Goal: Transaction & Acquisition: Purchase product/service

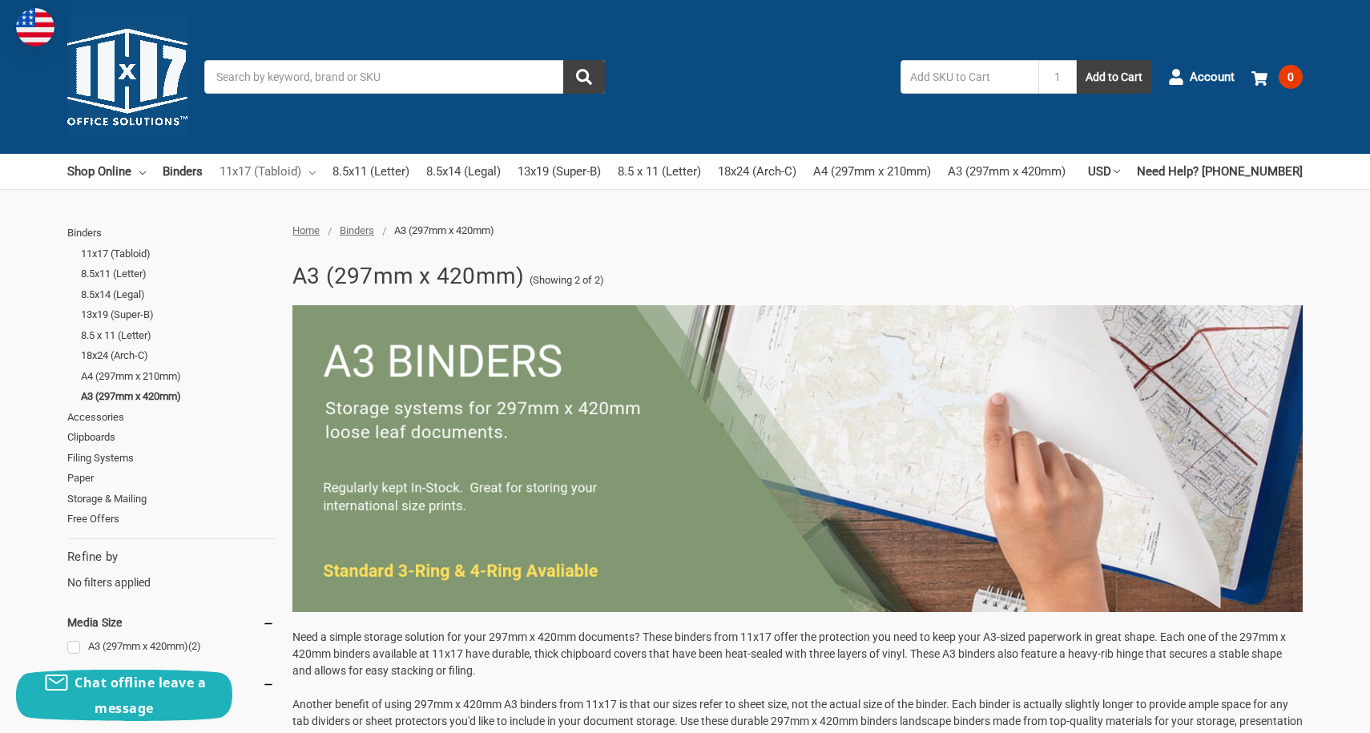
click at [291, 171] on link "11x17 (Tabloid)" at bounding box center [268, 171] width 96 height 35
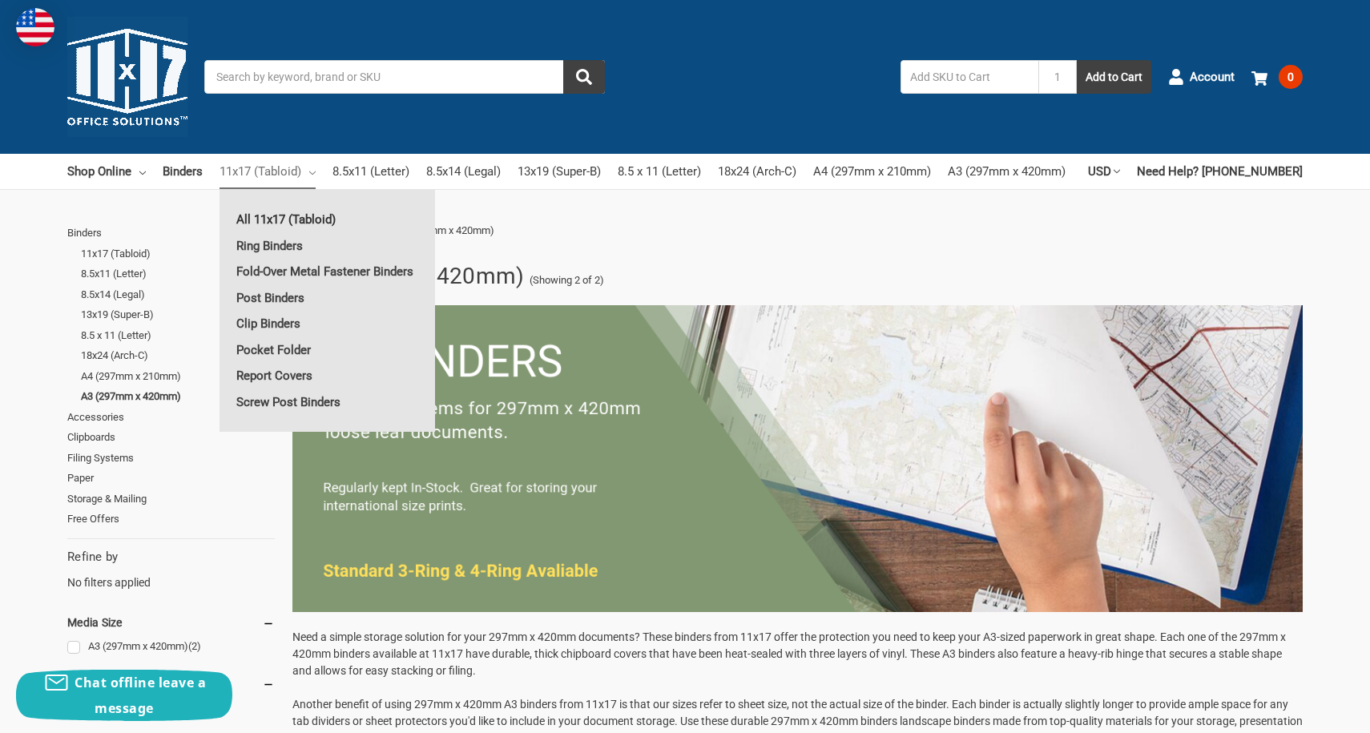
click at [309, 216] on link "All 11x17 (Tabloid)" at bounding box center [328, 220] width 216 height 26
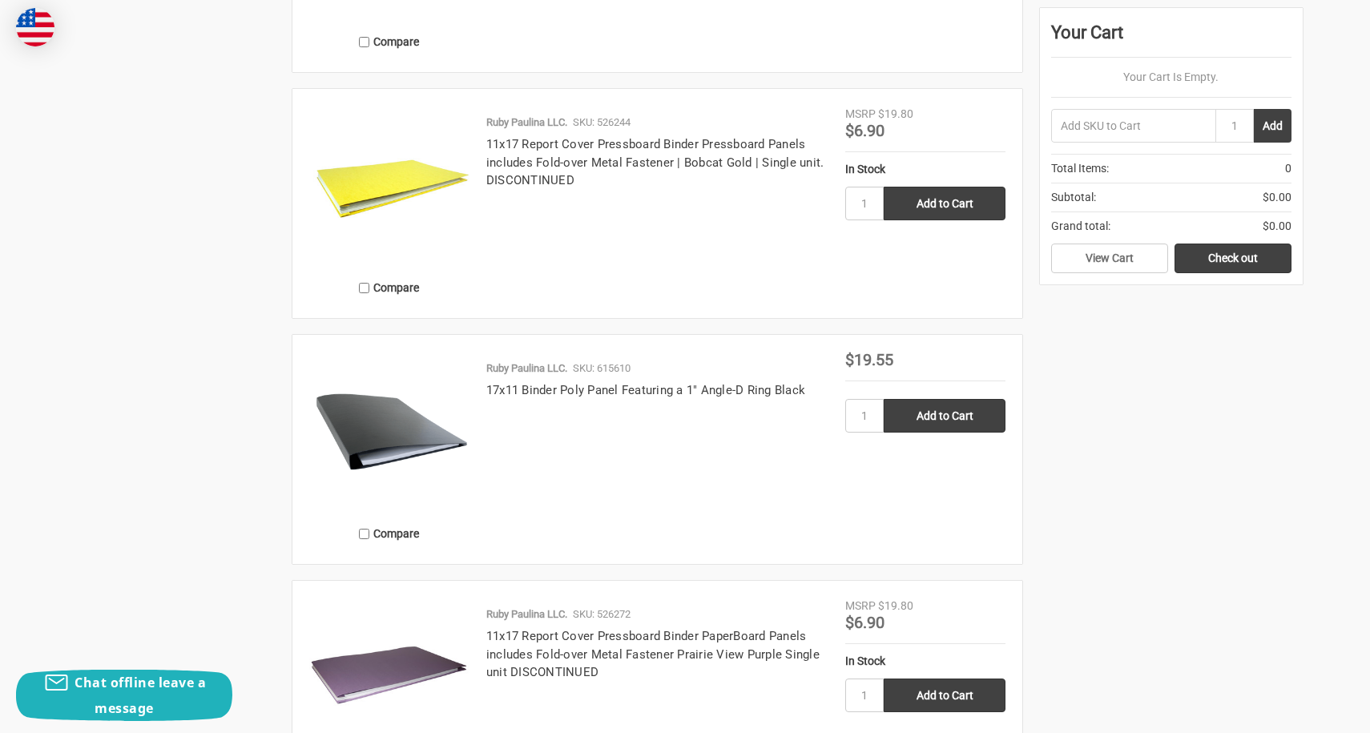
scroll to position [3536, 0]
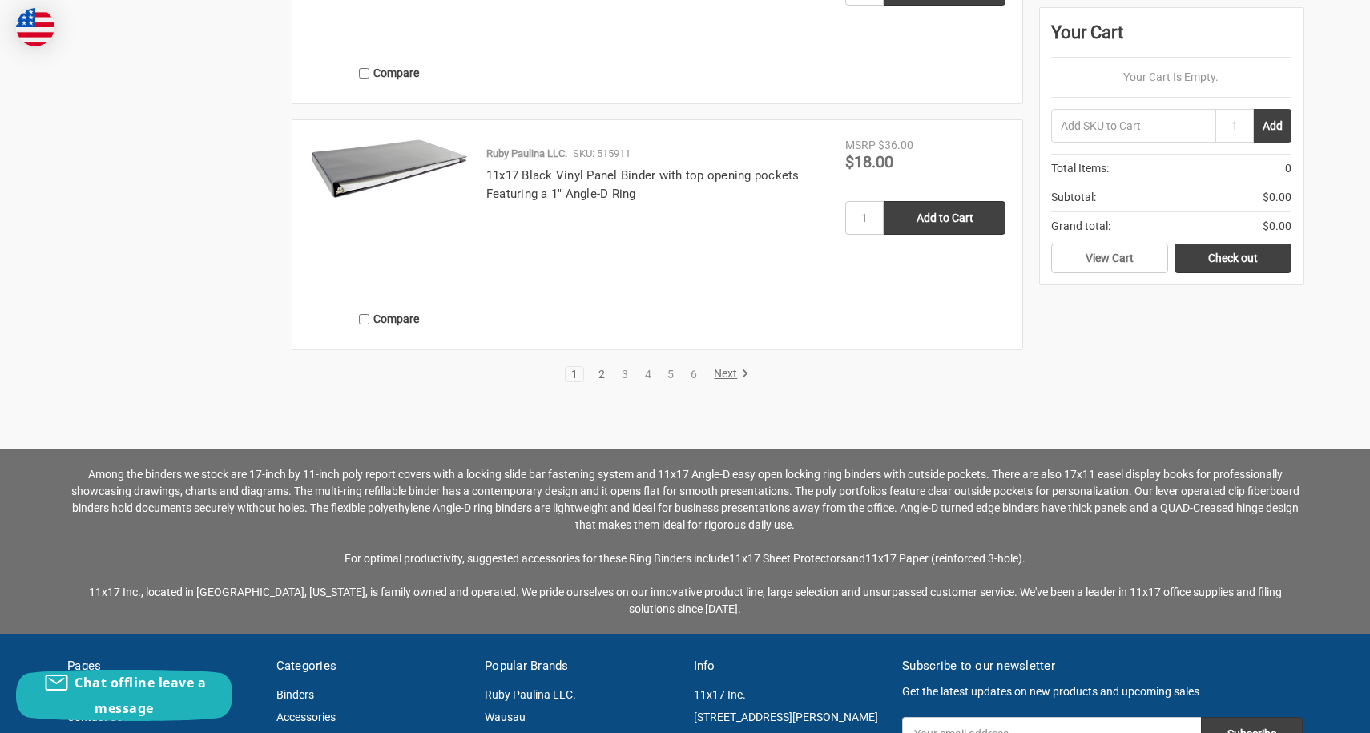
click at [601, 380] on link "2" at bounding box center [602, 374] width 18 height 11
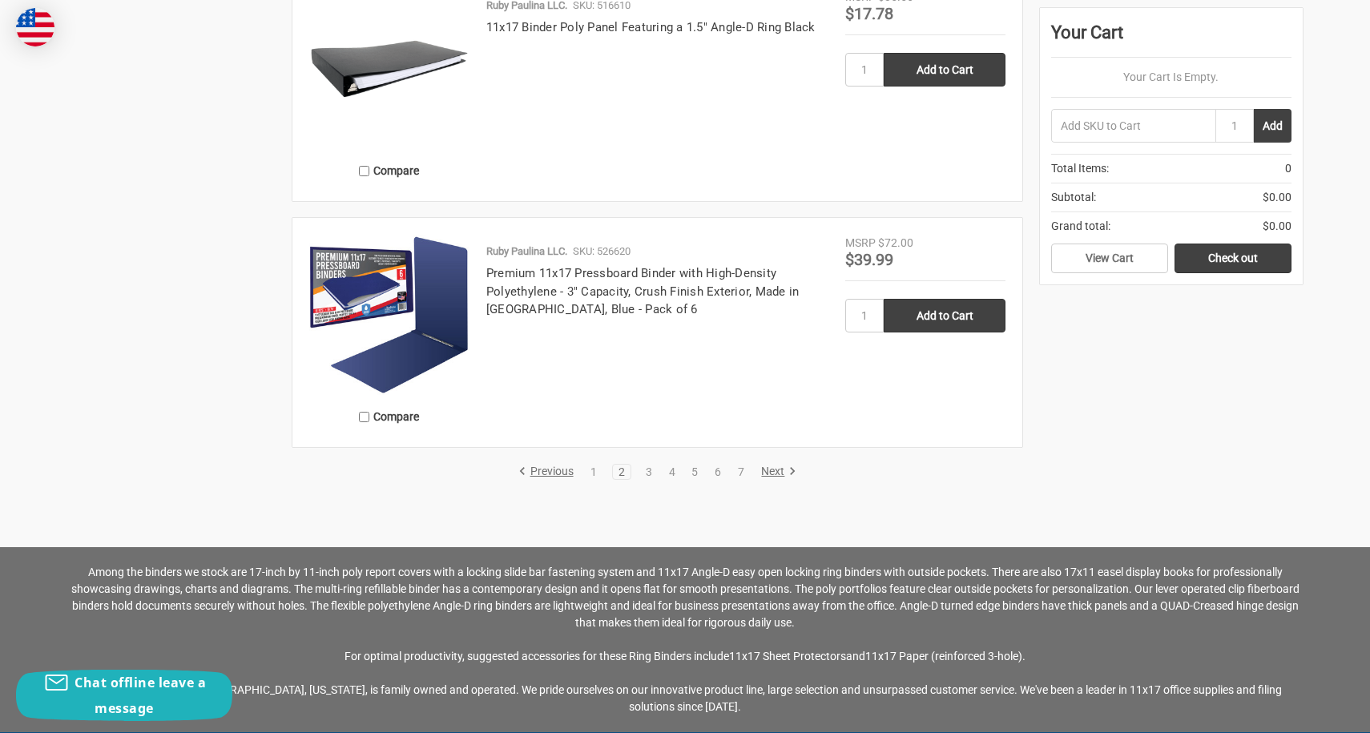
scroll to position [3326, 0]
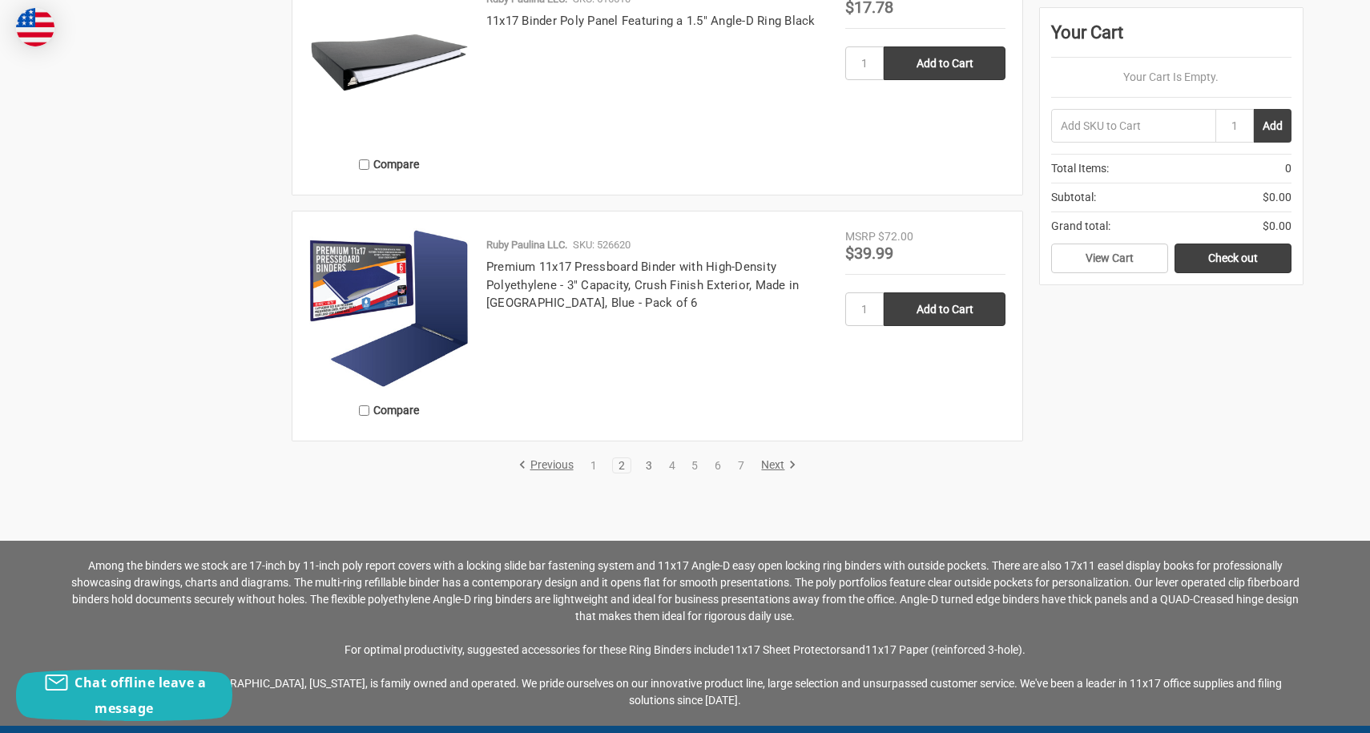
click at [643, 471] on link "3" at bounding box center [649, 465] width 18 height 11
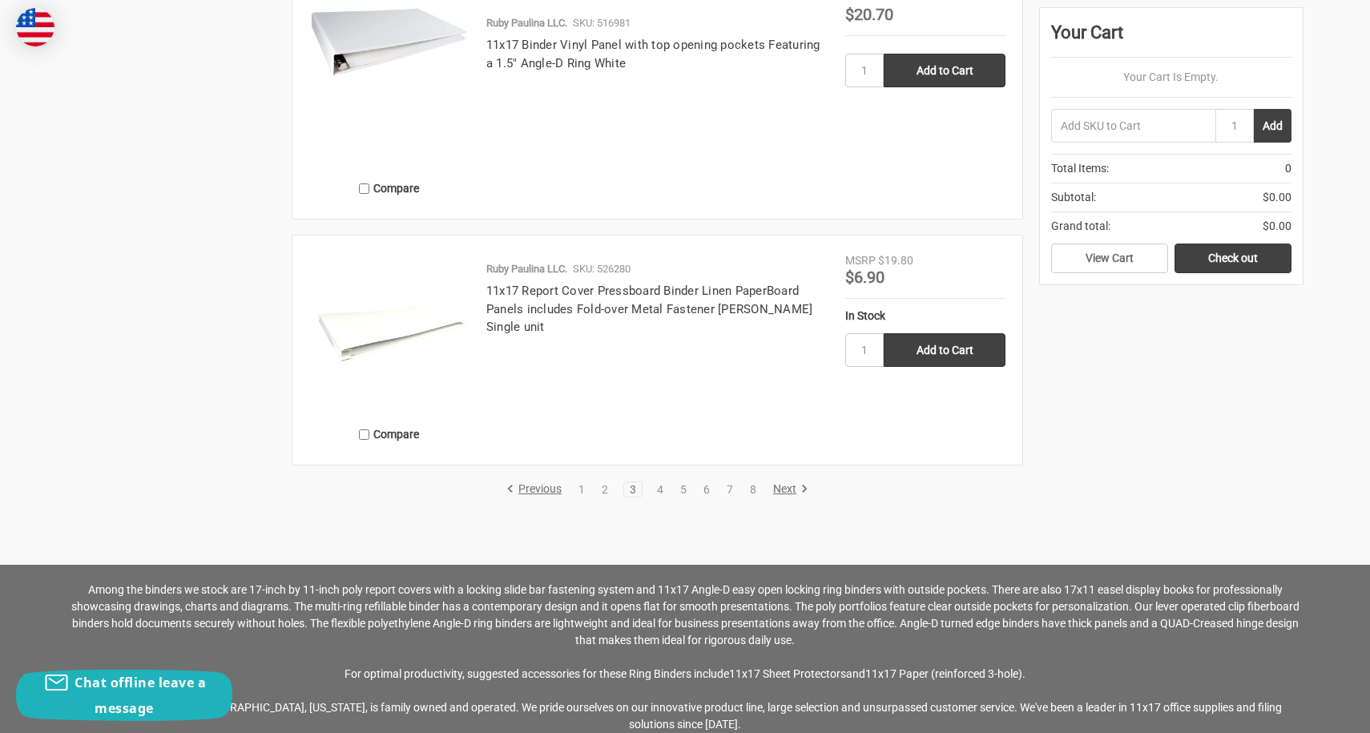
scroll to position [3301, 0]
click at [655, 496] on link "4" at bounding box center [660, 490] width 18 height 11
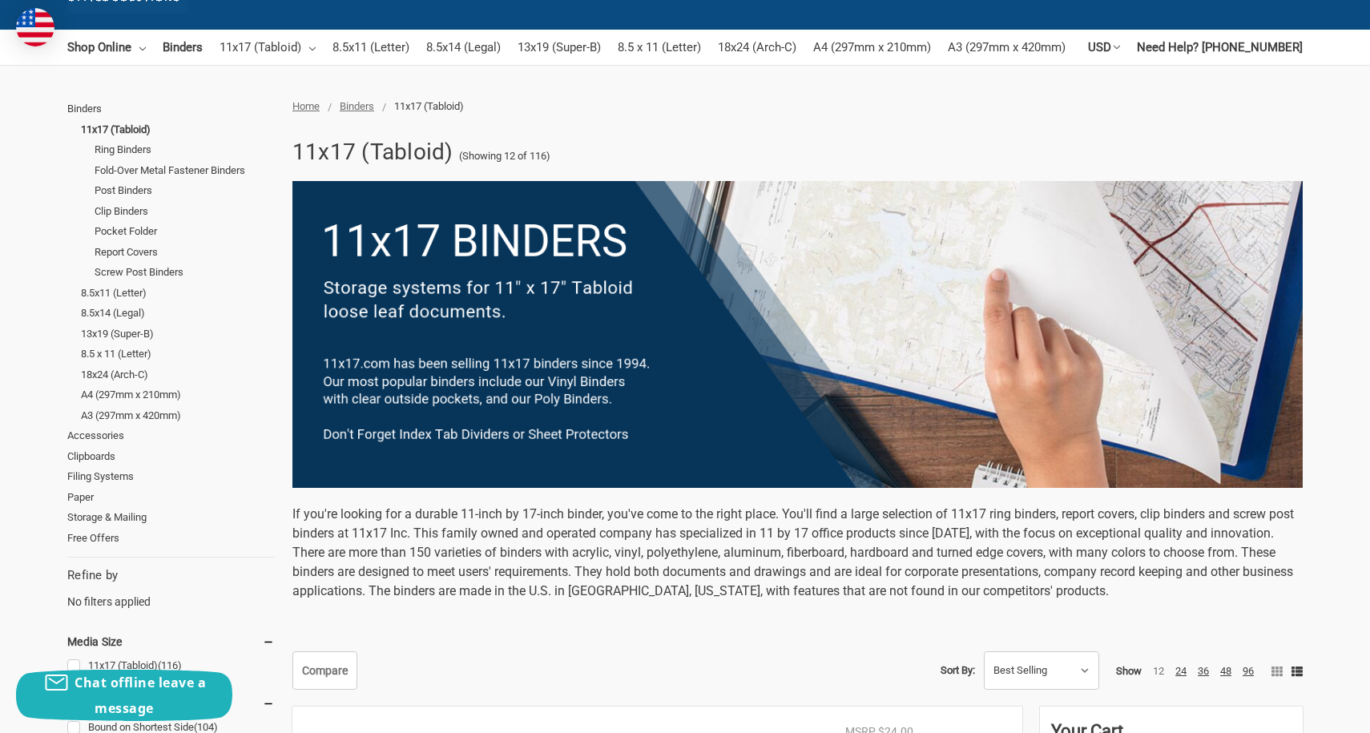
scroll to position [128, 0]
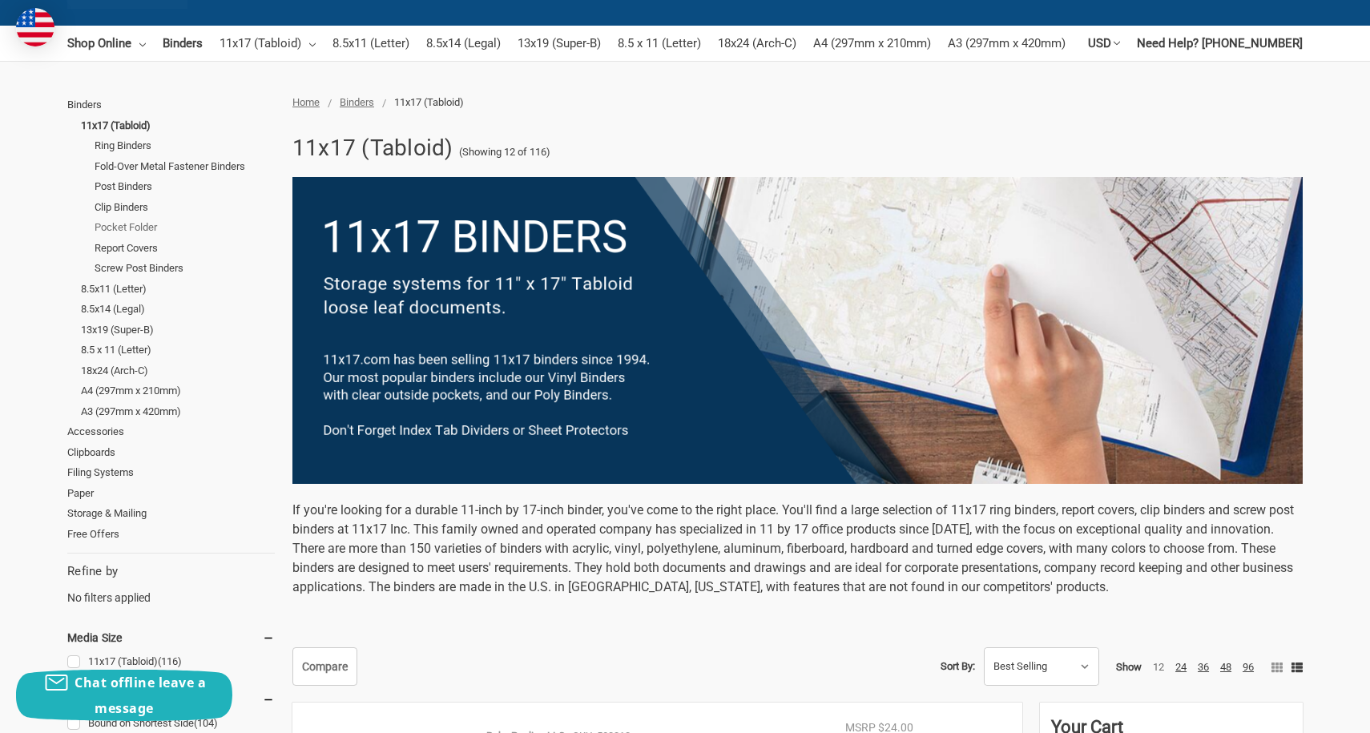
click at [133, 238] on link "Pocket Folder" at bounding box center [185, 227] width 180 height 21
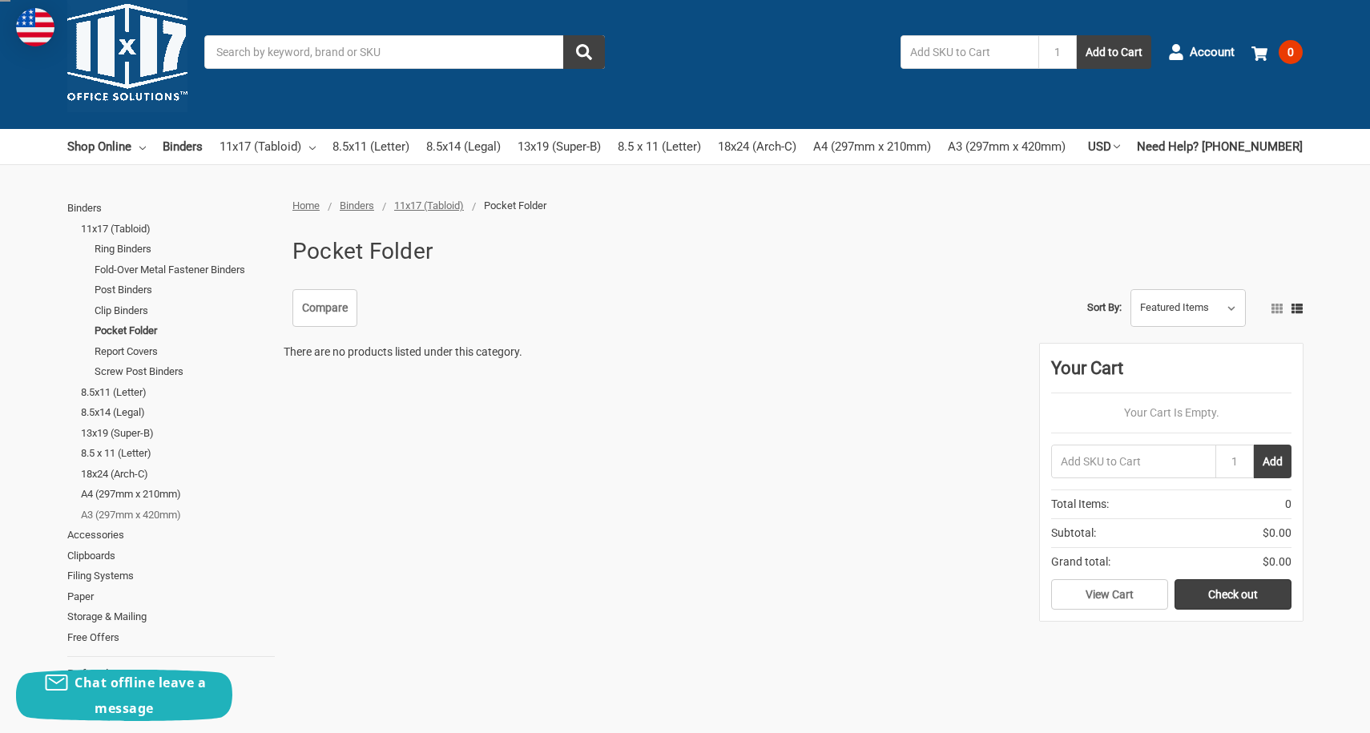
click at [162, 526] on link "A3 (297mm x 420mm)" at bounding box center [178, 515] width 194 height 21
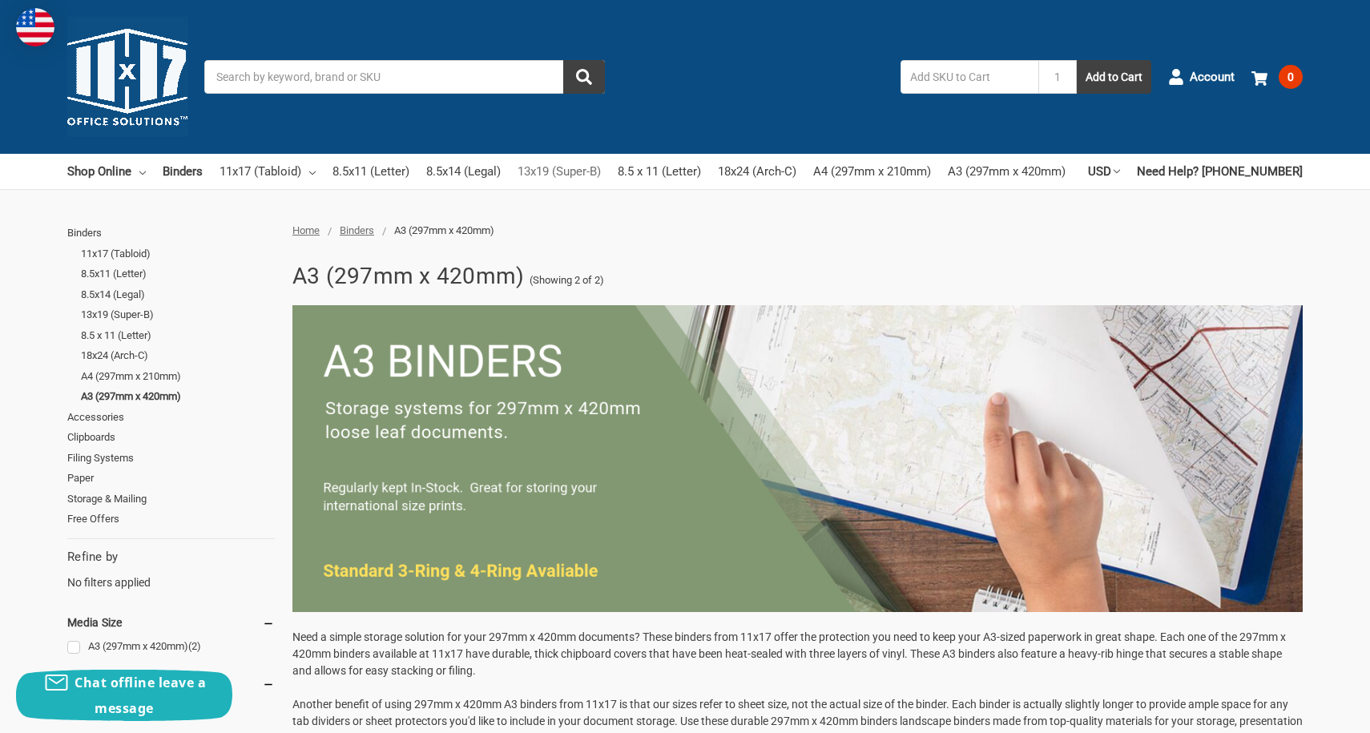
click at [591, 174] on link "13x19 (Super-B)" at bounding box center [559, 171] width 83 height 35
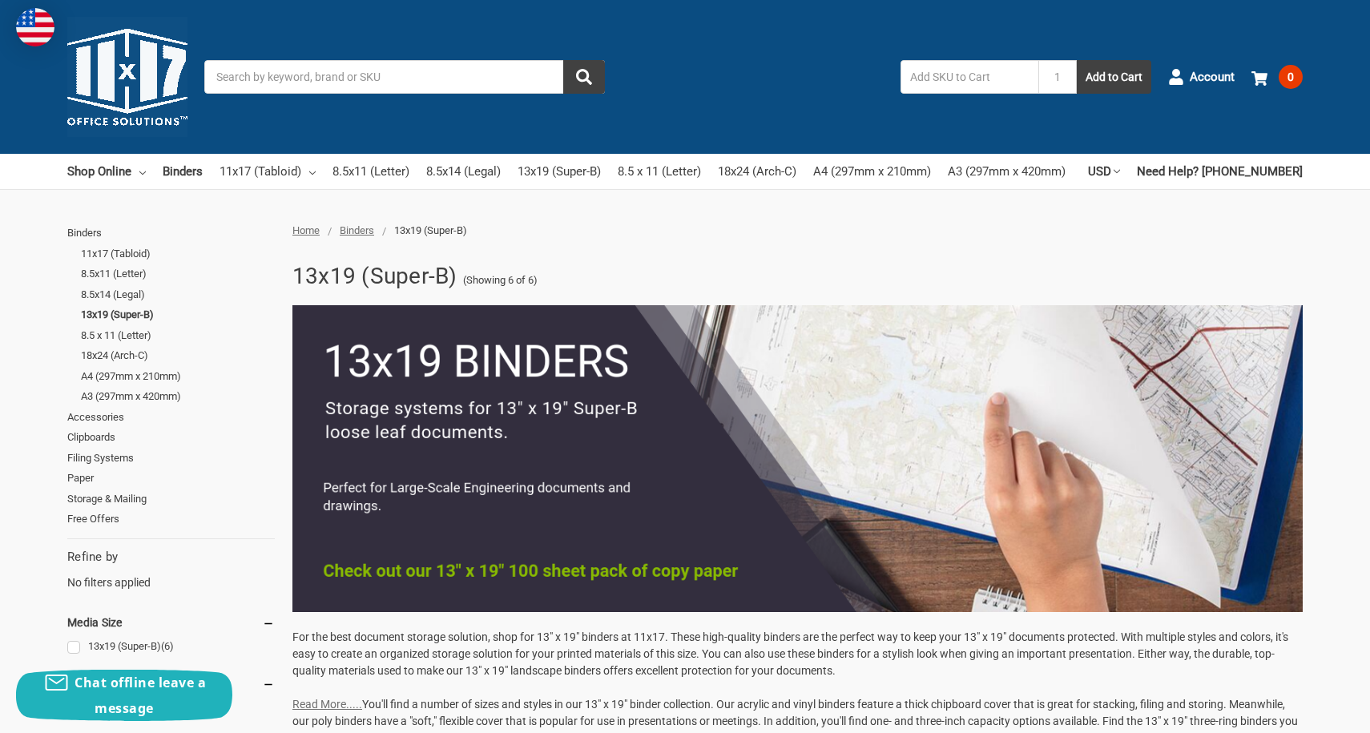
click at [382, 84] on input "Search" at bounding box center [404, 77] width 401 height 34
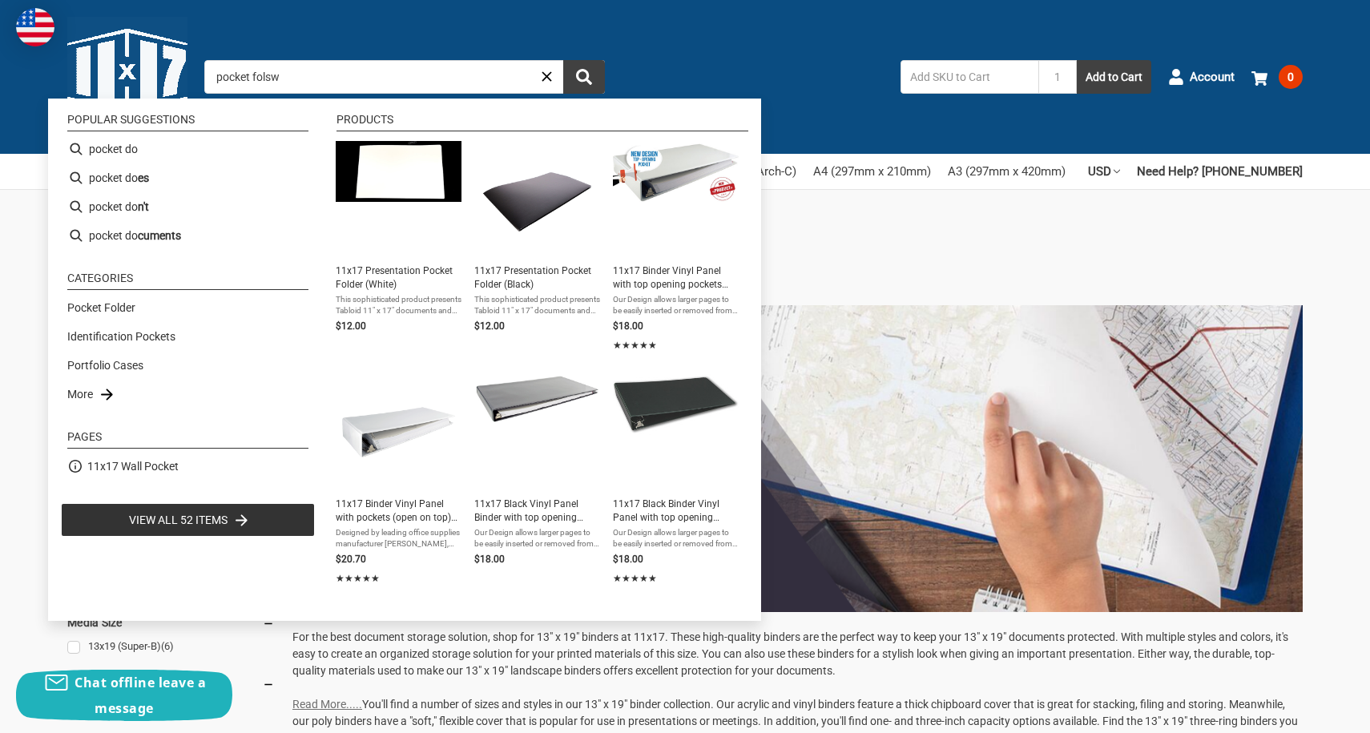
type input "pocket folswe"
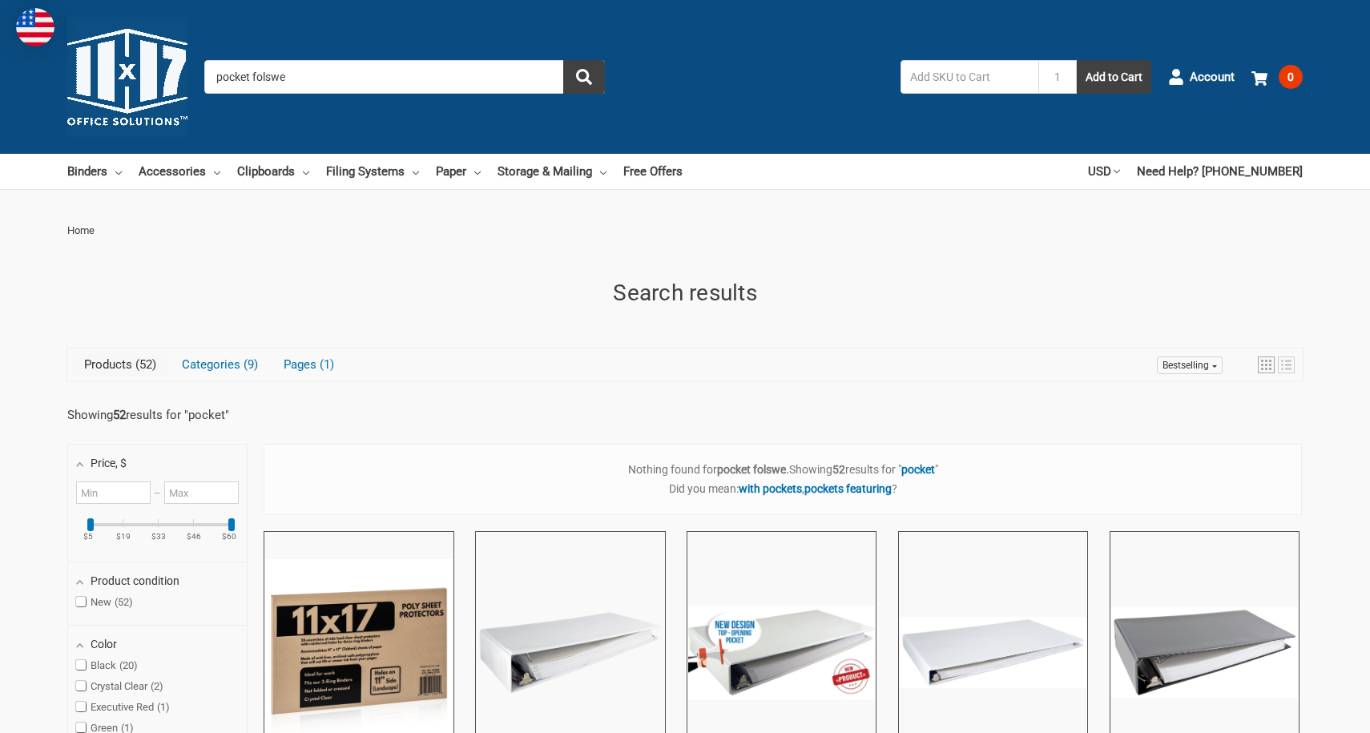
click at [313, 79] on input "pocket folswe" at bounding box center [404, 77] width 401 height 34
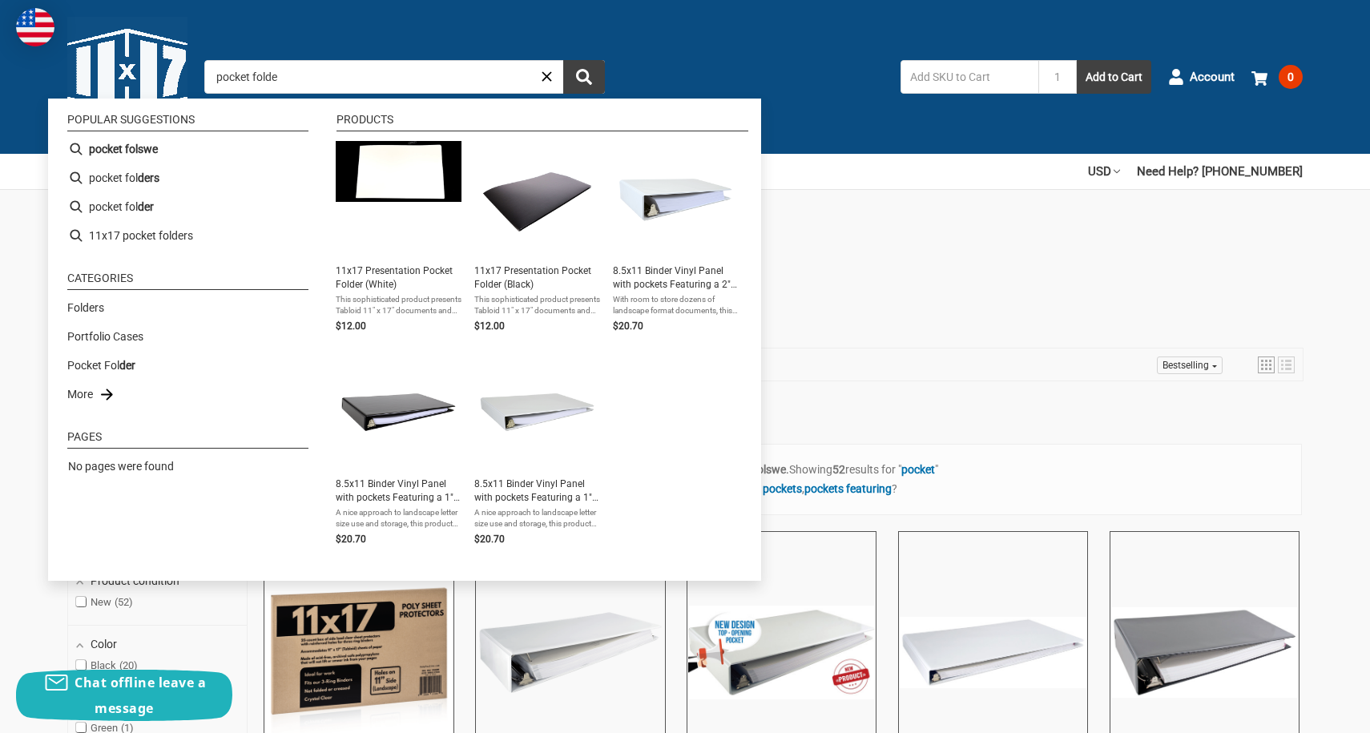
type input "pocket folder"
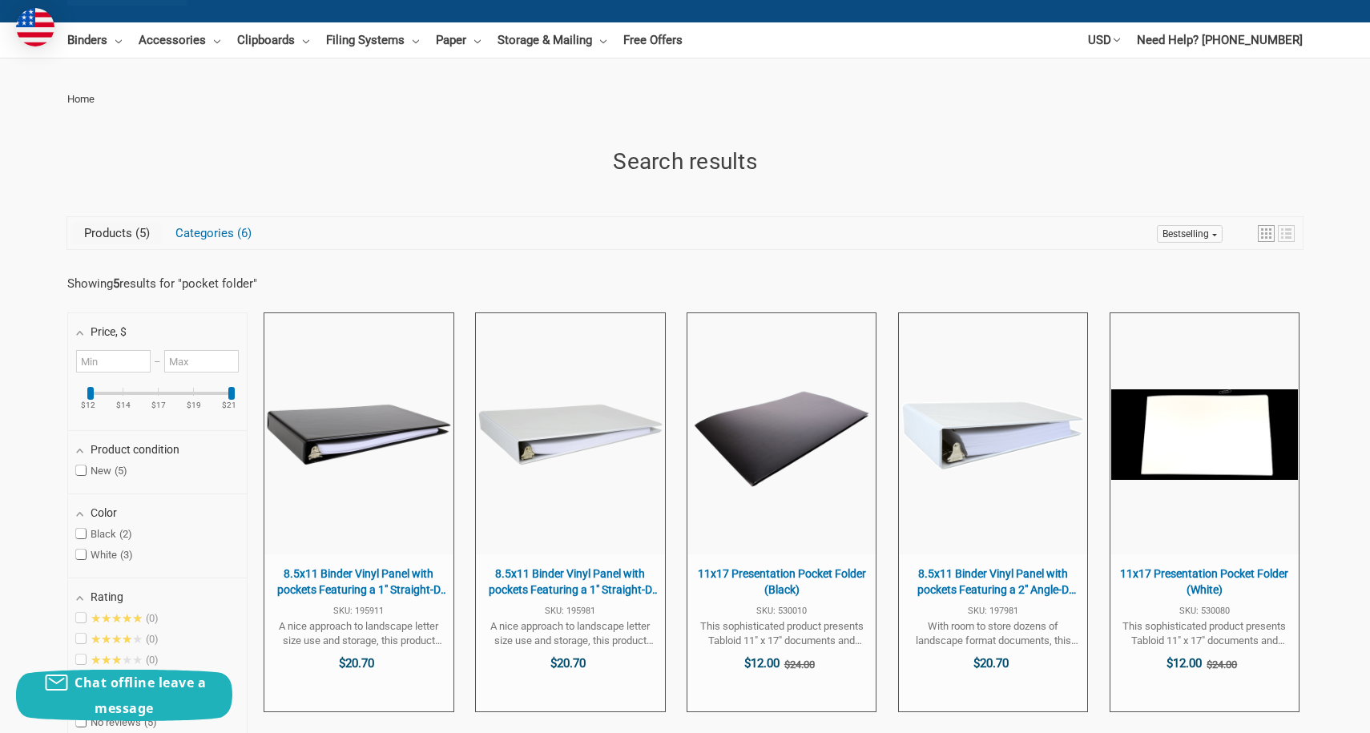
scroll to position [186, 0]
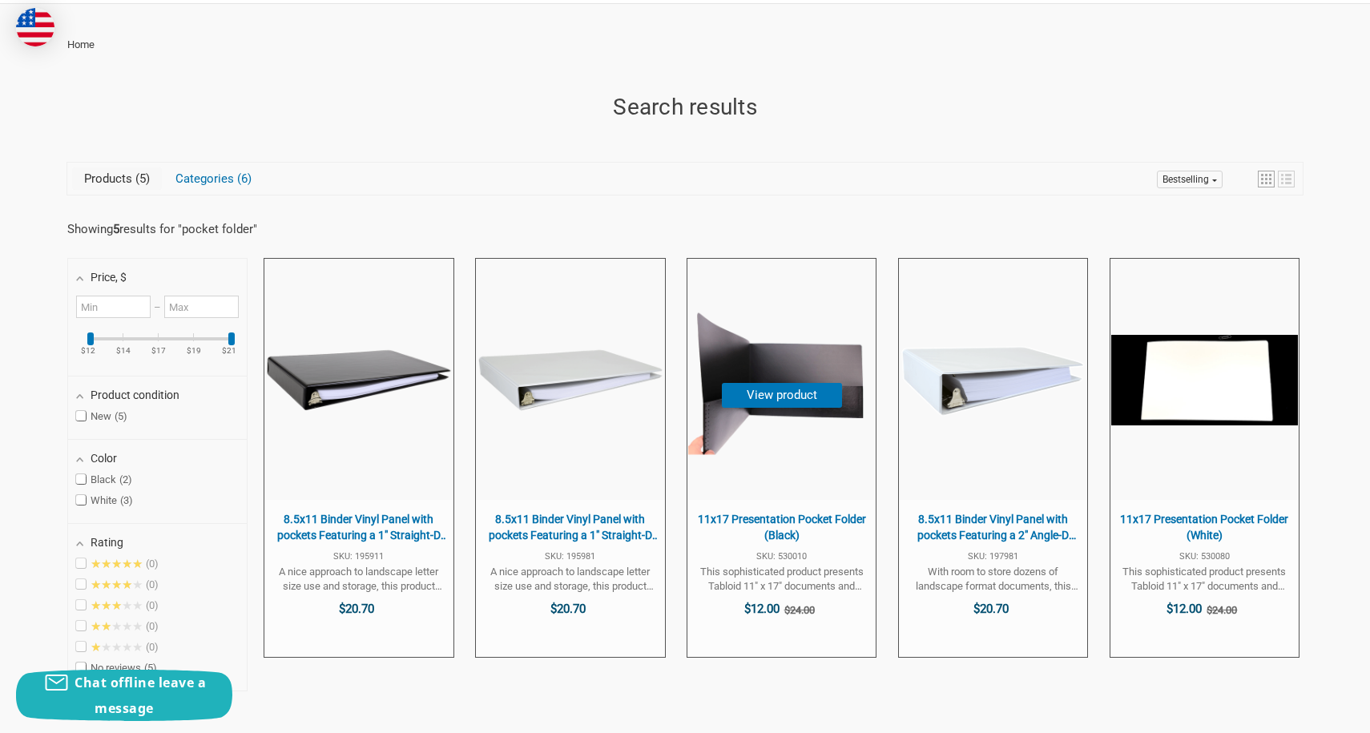
click at [791, 516] on span "11x17 Presentation Pocket Folder (Black)" at bounding box center [782, 527] width 172 height 31
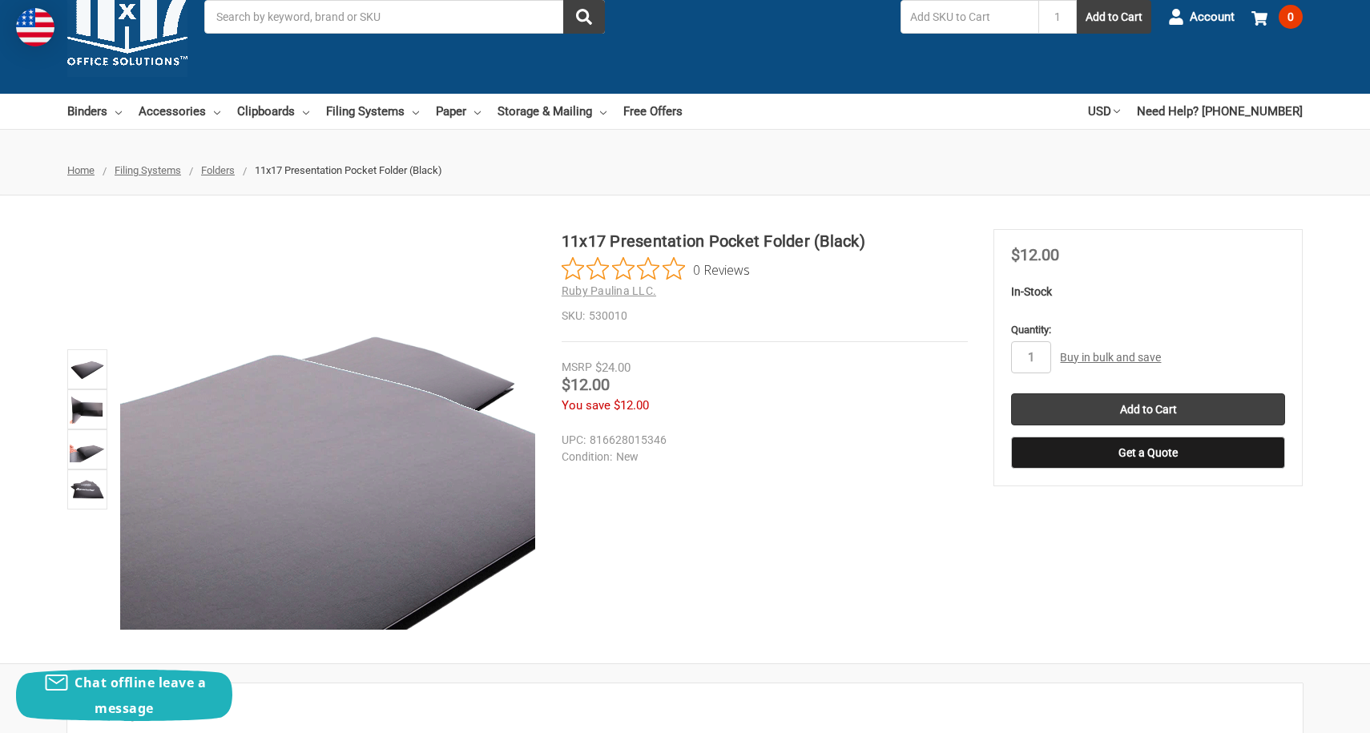
scroll to position [65, 0]
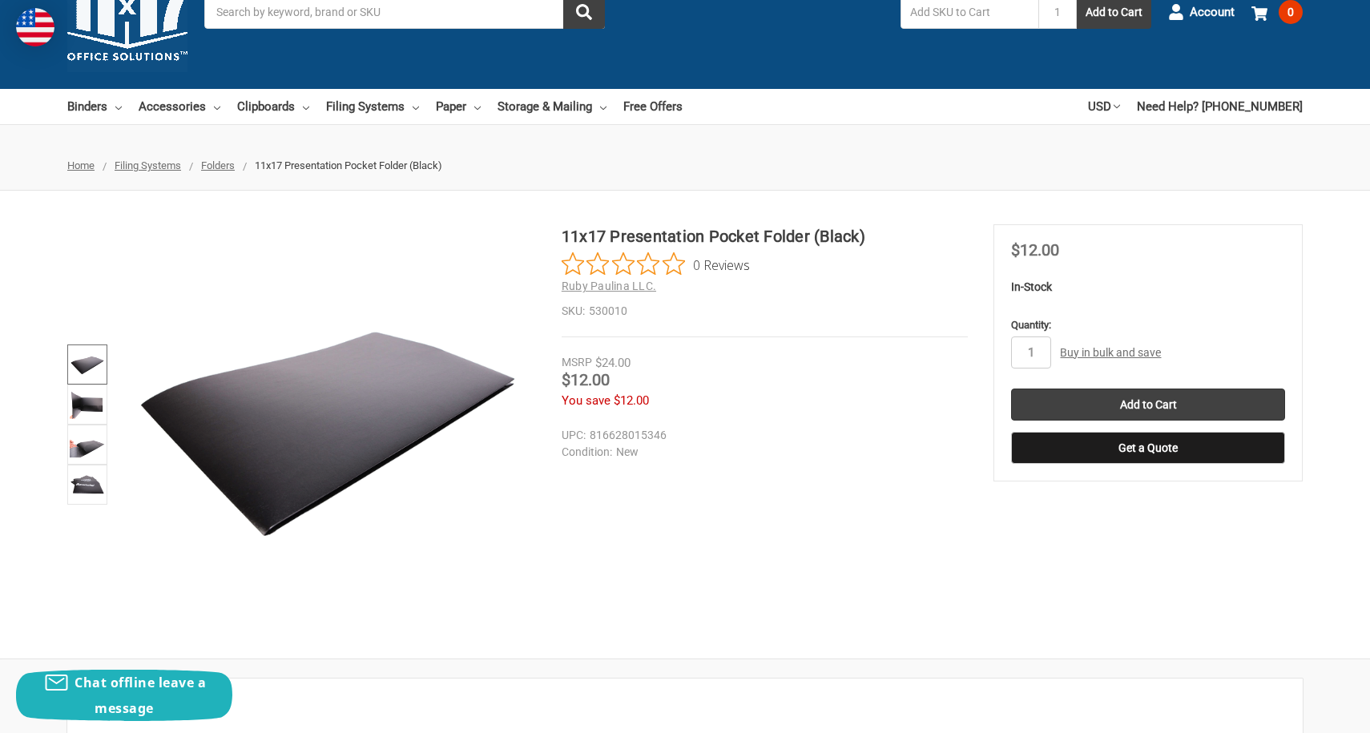
click at [84, 374] on img at bounding box center [87, 364] width 35 height 35
click at [87, 416] on img at bounding box center [87, 404] width 35 height 35
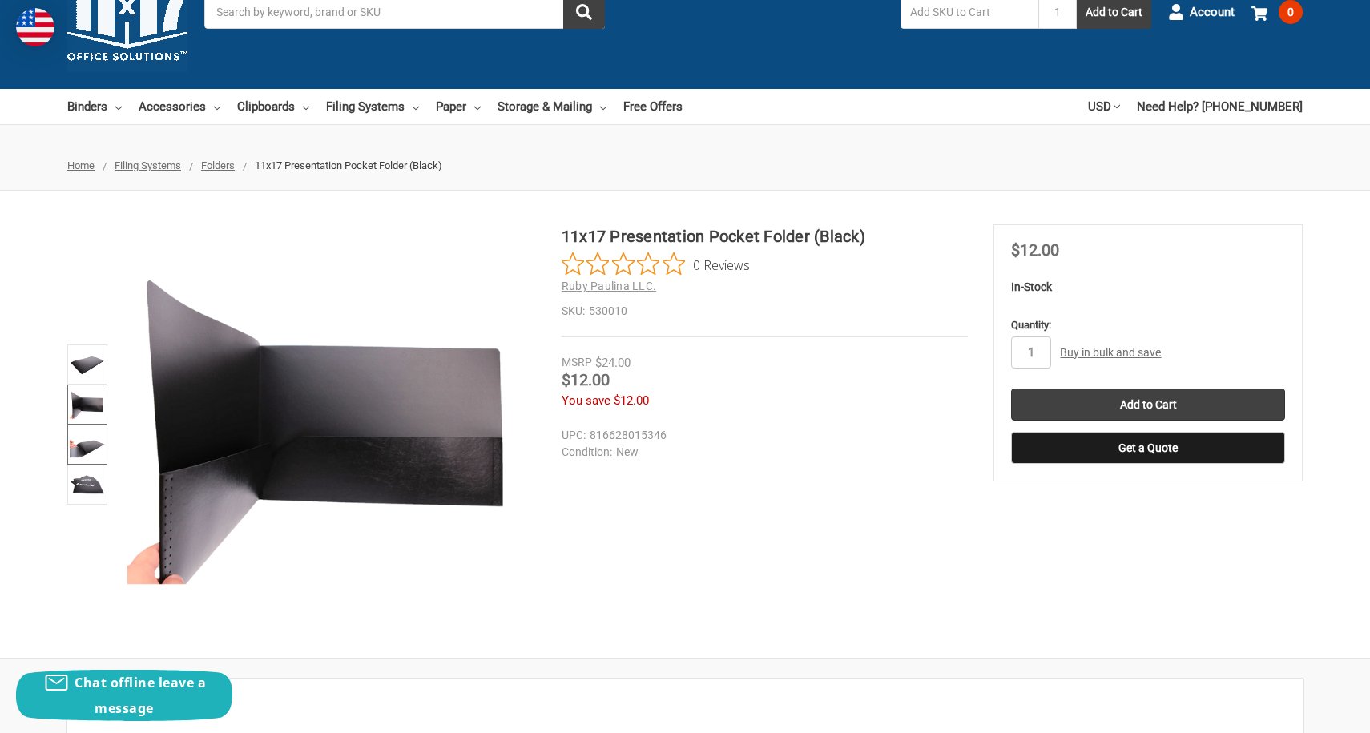
scroll to position [0, 0]
click at [95, 489] on img at bounding box center [87, 484] width 35 height 35
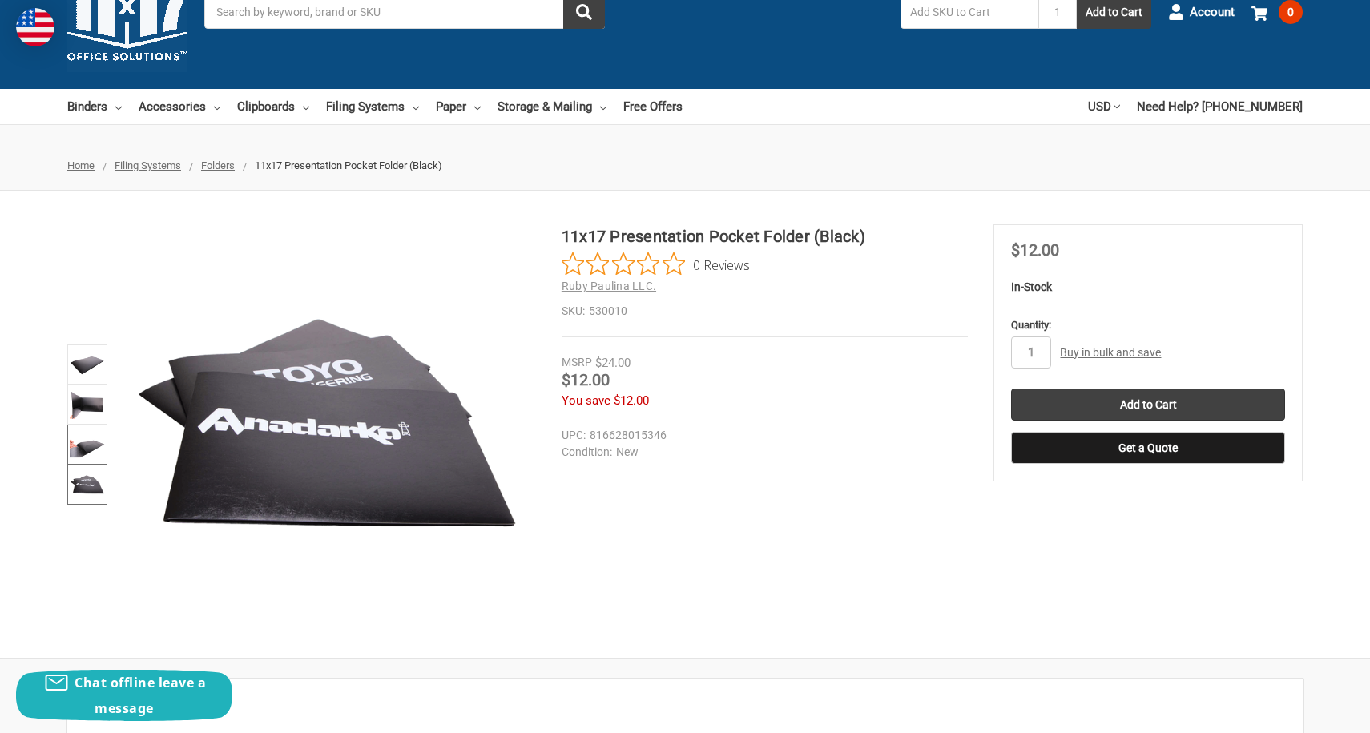
click at [90, 435] on img at bounding box center [87, 444] width 35 height 35
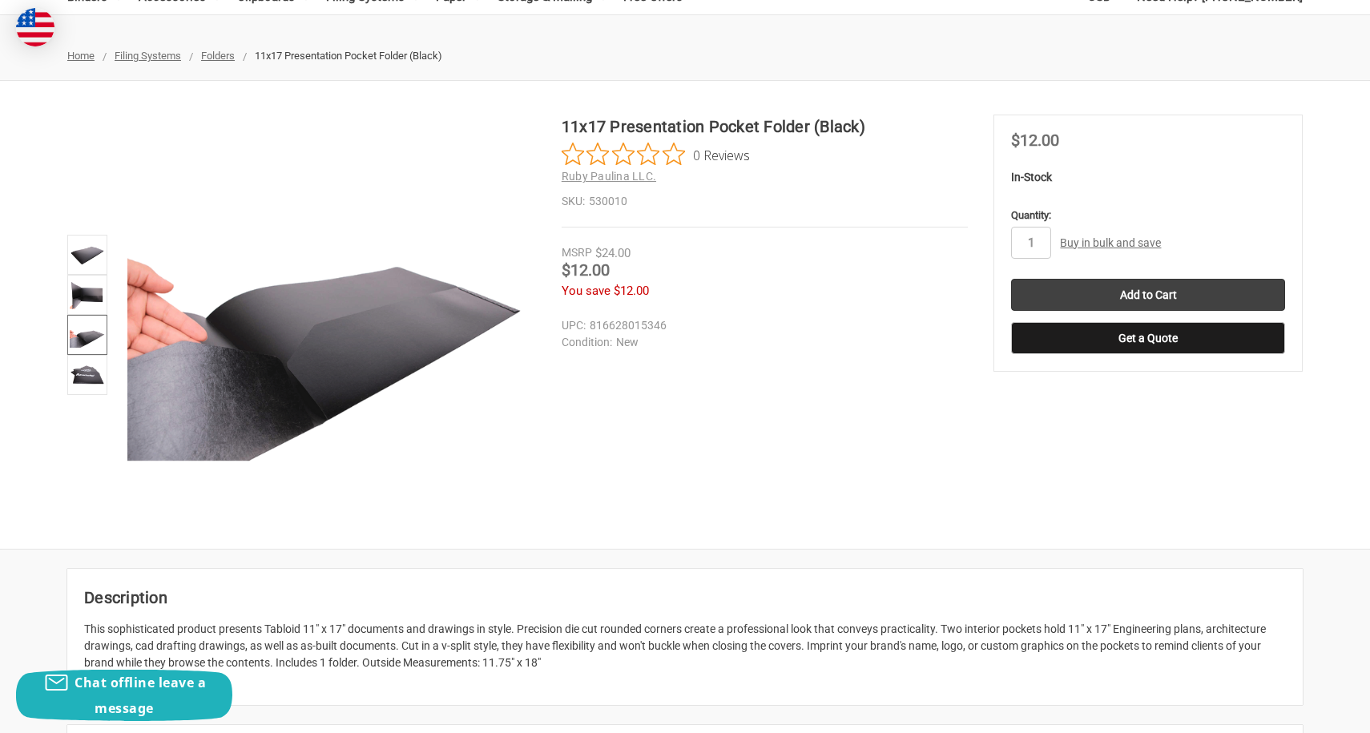
scroll to position [164, 0]
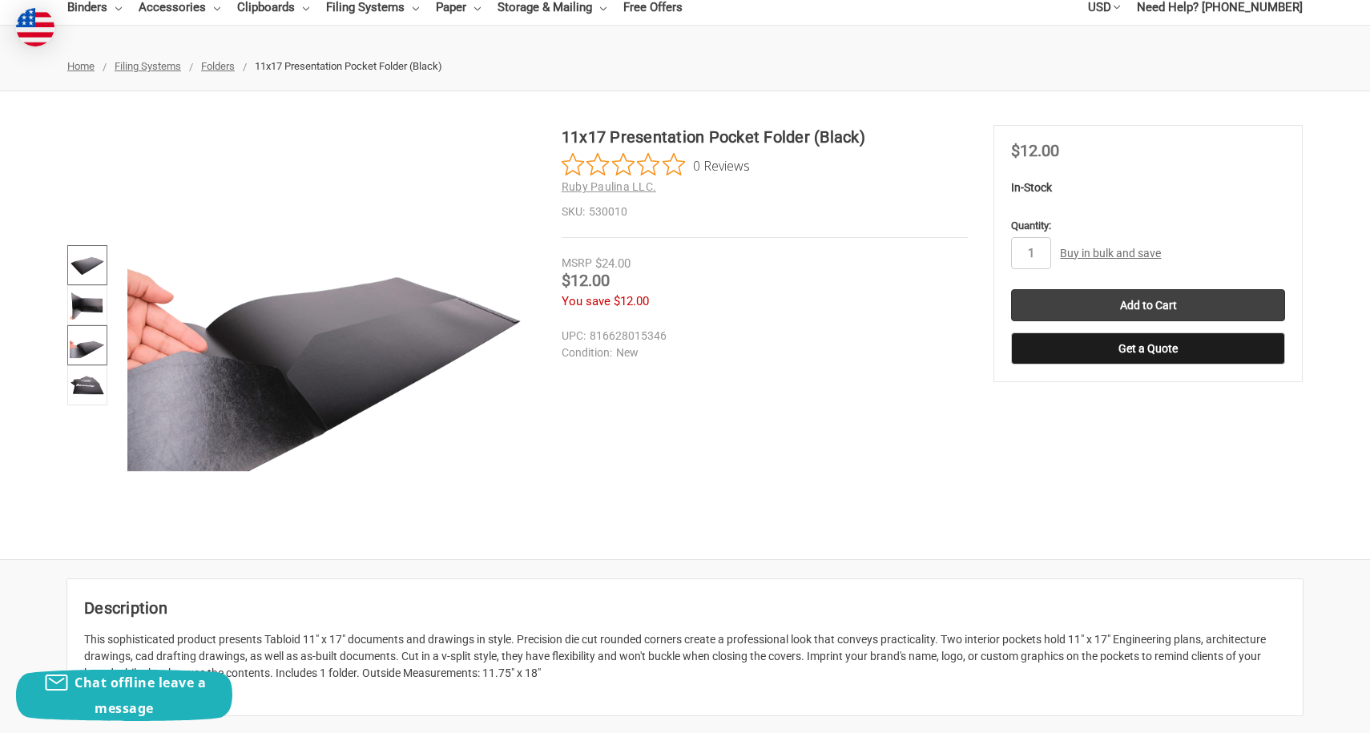
click at [84, 265] on img at bounding box center [87, 265] width 35 height 35
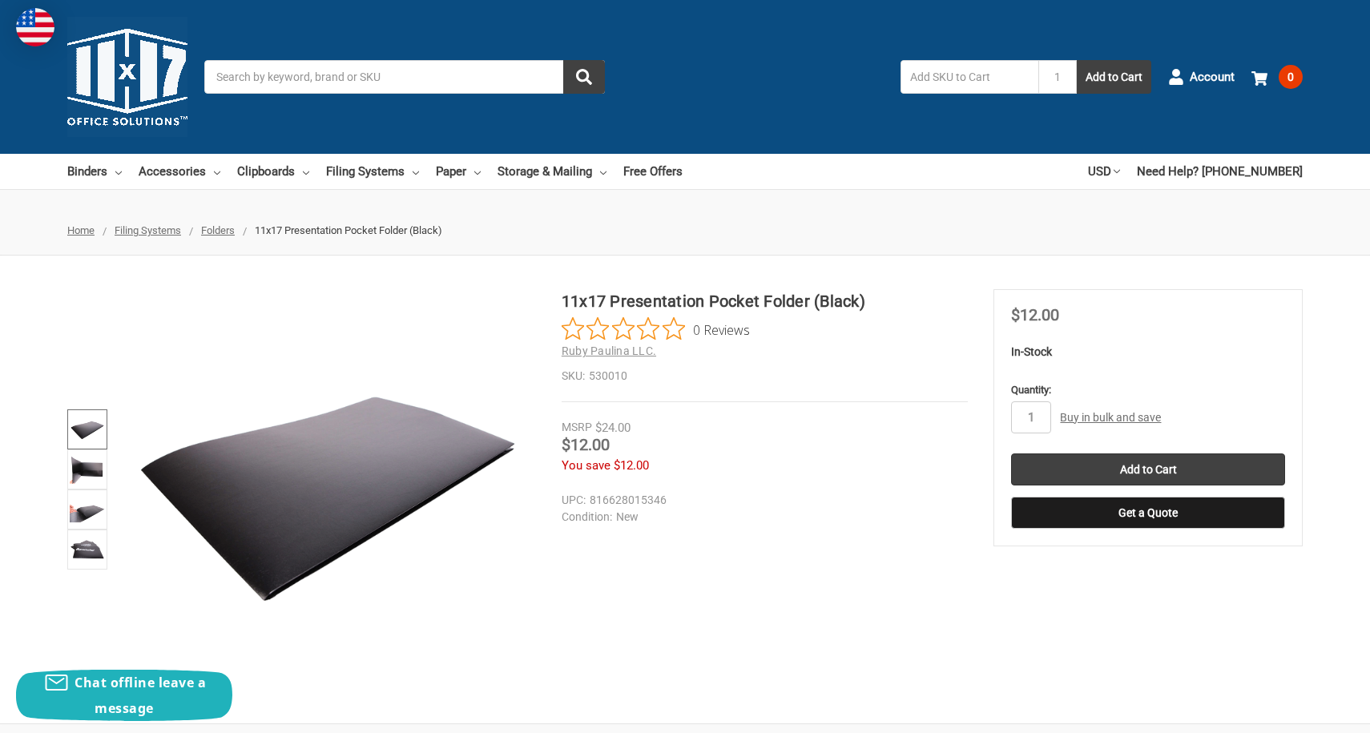
scroll to position [0, 0]
click at [1042, 407] on input "1" at bounding box center [1031, 417] width 40 height 32
type input "2"
click at [946, 532] on div "11x17 Presentation Pocket Folder (Black) 0 Reviews Ruby Paulina LLC. SKU: 53001…" at bounding box center [685, 489] width 1370 height 401
click at [98, 458] on img at bounding box center [87, 469] width 35 height 35
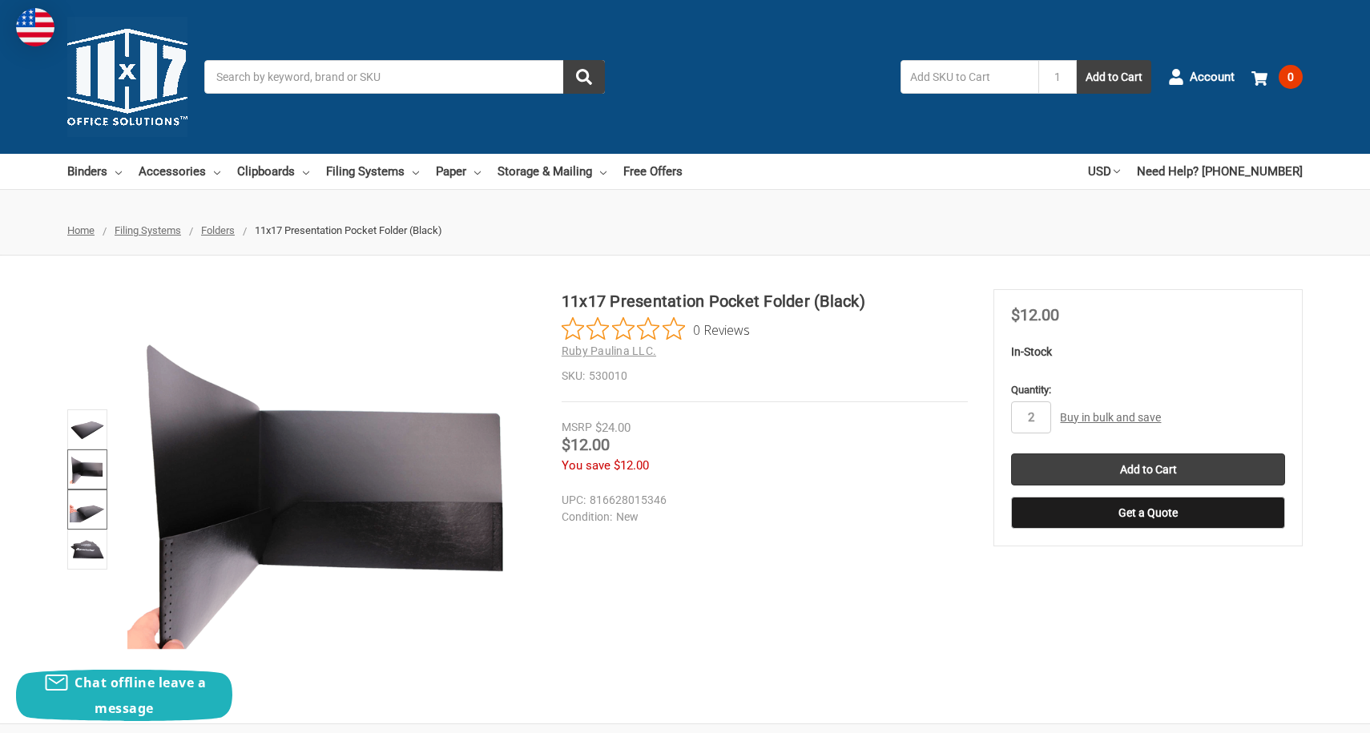
click at [94, 522] on img at bounding box center [87, 509] width 35 height 35
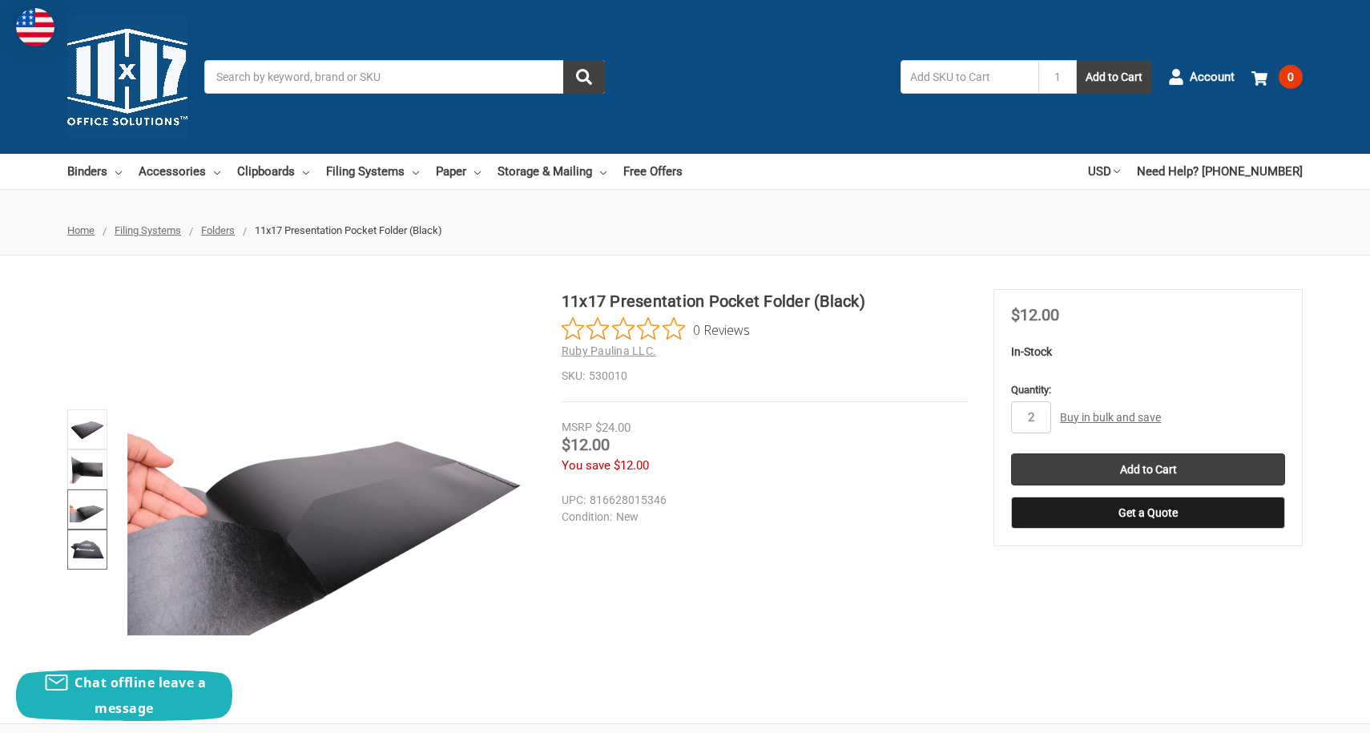
click at [85, 555] on img at bounding box center [87, 549] width 35 height 35
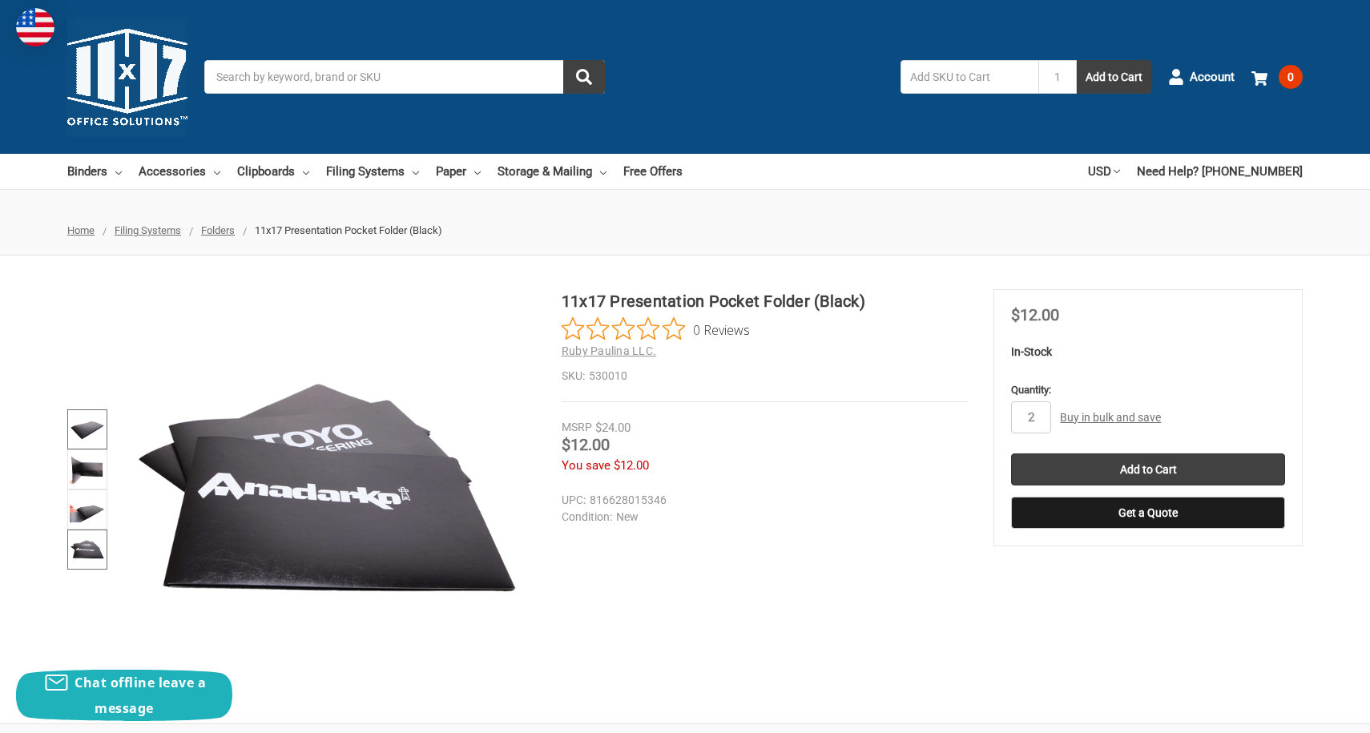
click at [81, 424] on img at bounding box center [87, 429] width 35 height 35
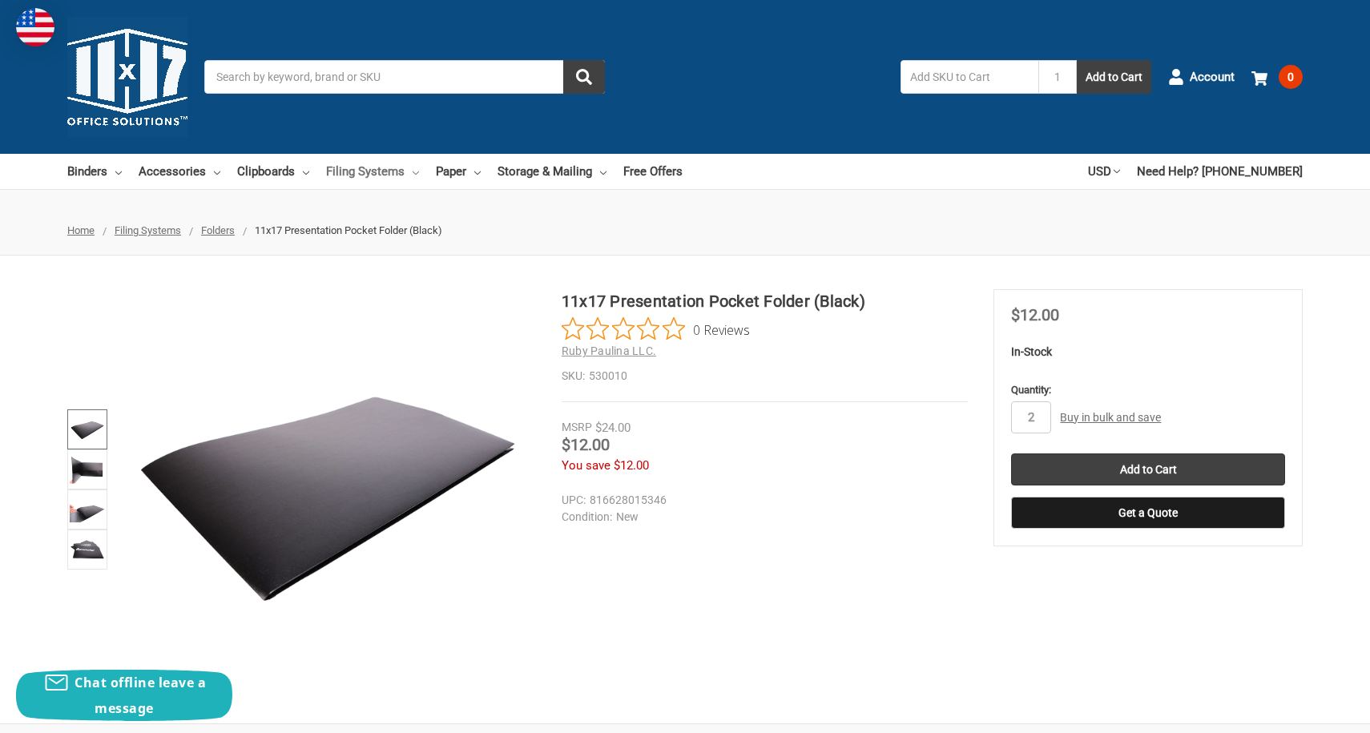
click at [419, 172] on link "Filing Systems" at bounding box center [372, 171] width 93 height 35
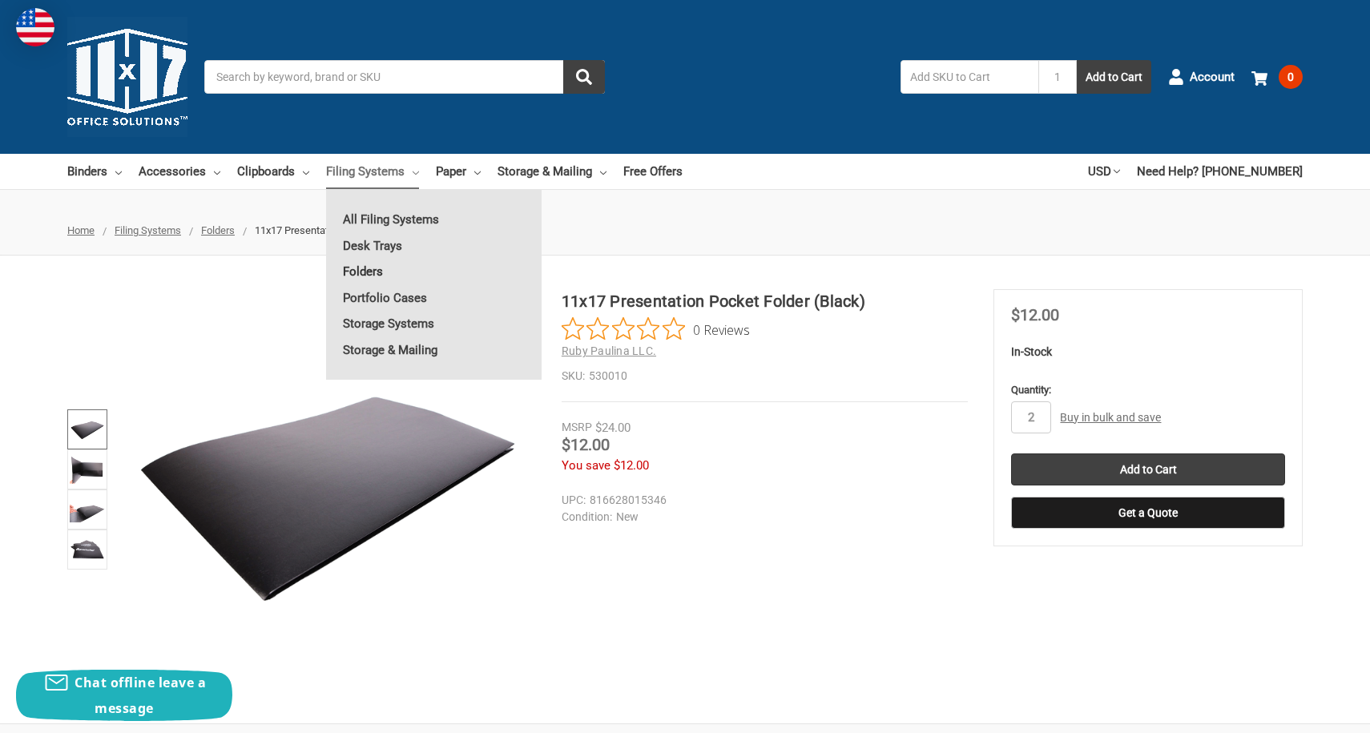
click at [394, 268] on link "Folders" at bounding box center [434, 272] width 216 height 26
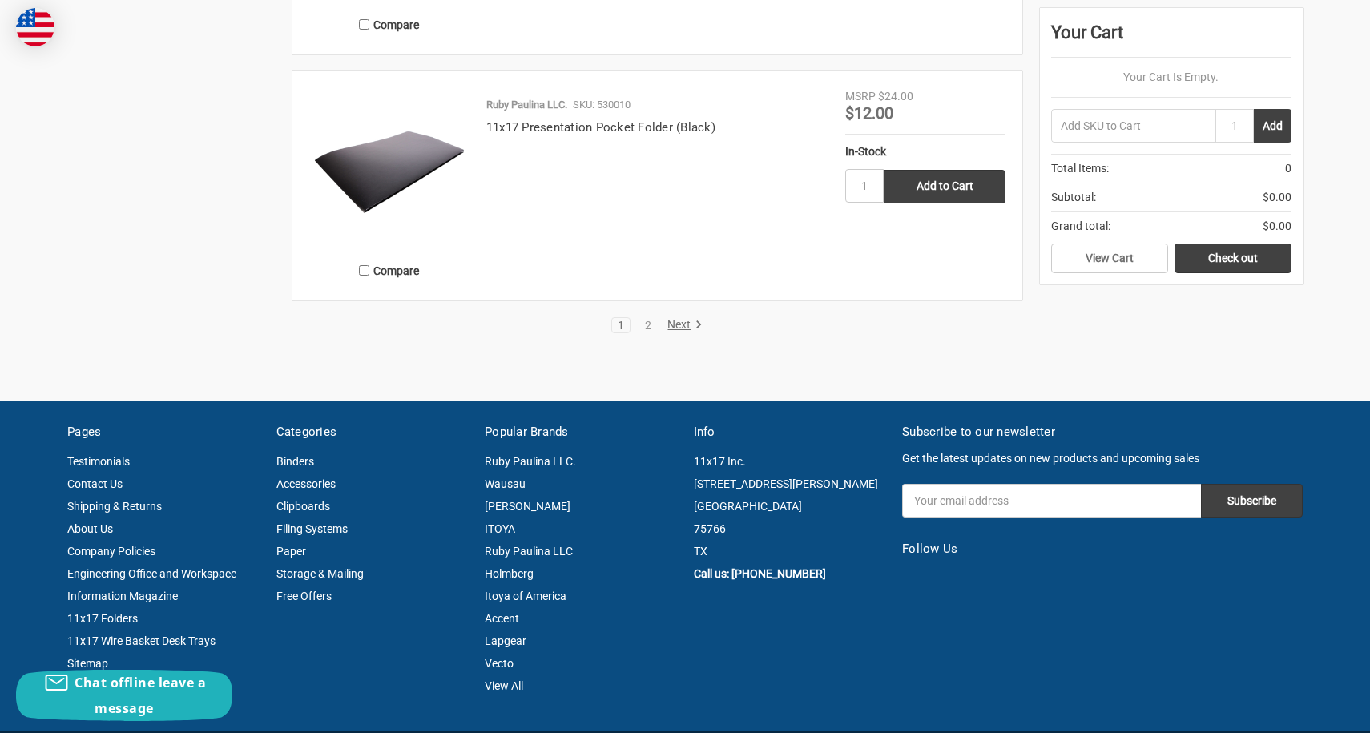
scroll to position [3209, 0]
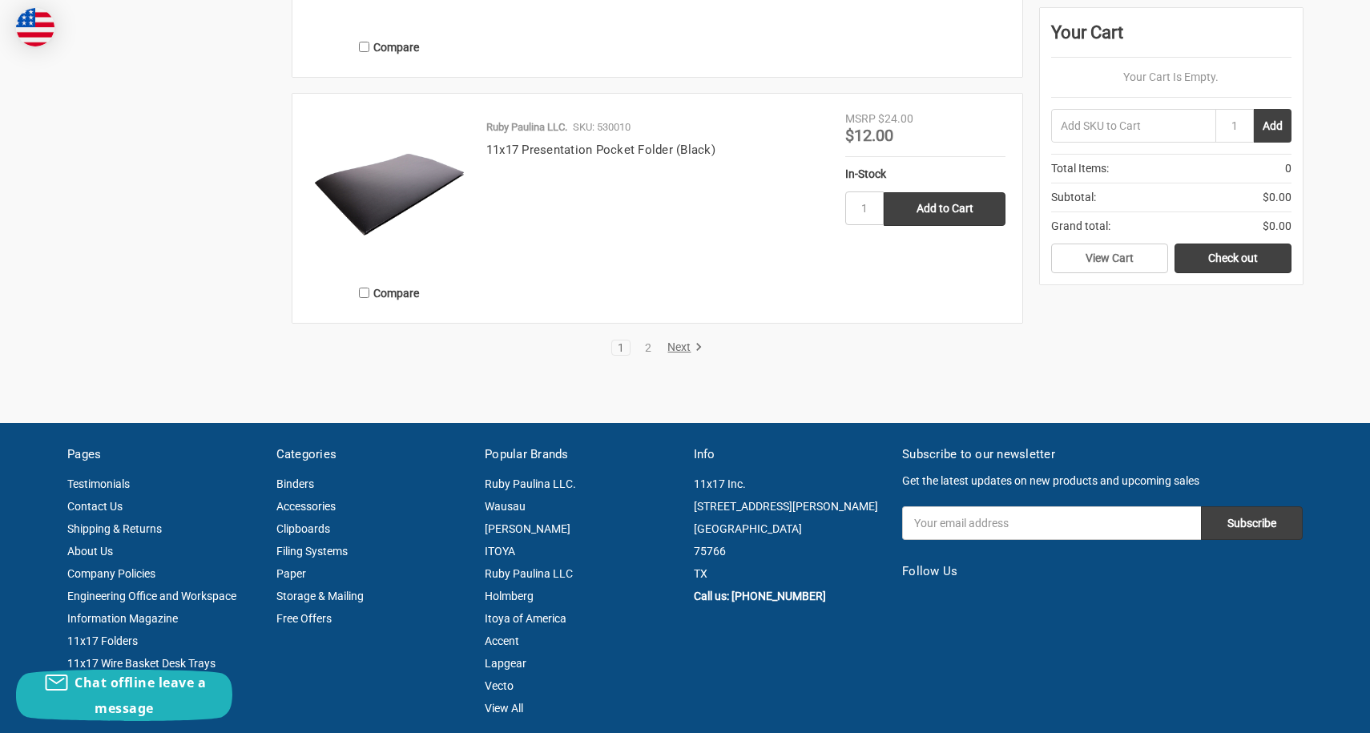
click at [693, 349] on icon at bounding box center [699, 347] width 16 height 16
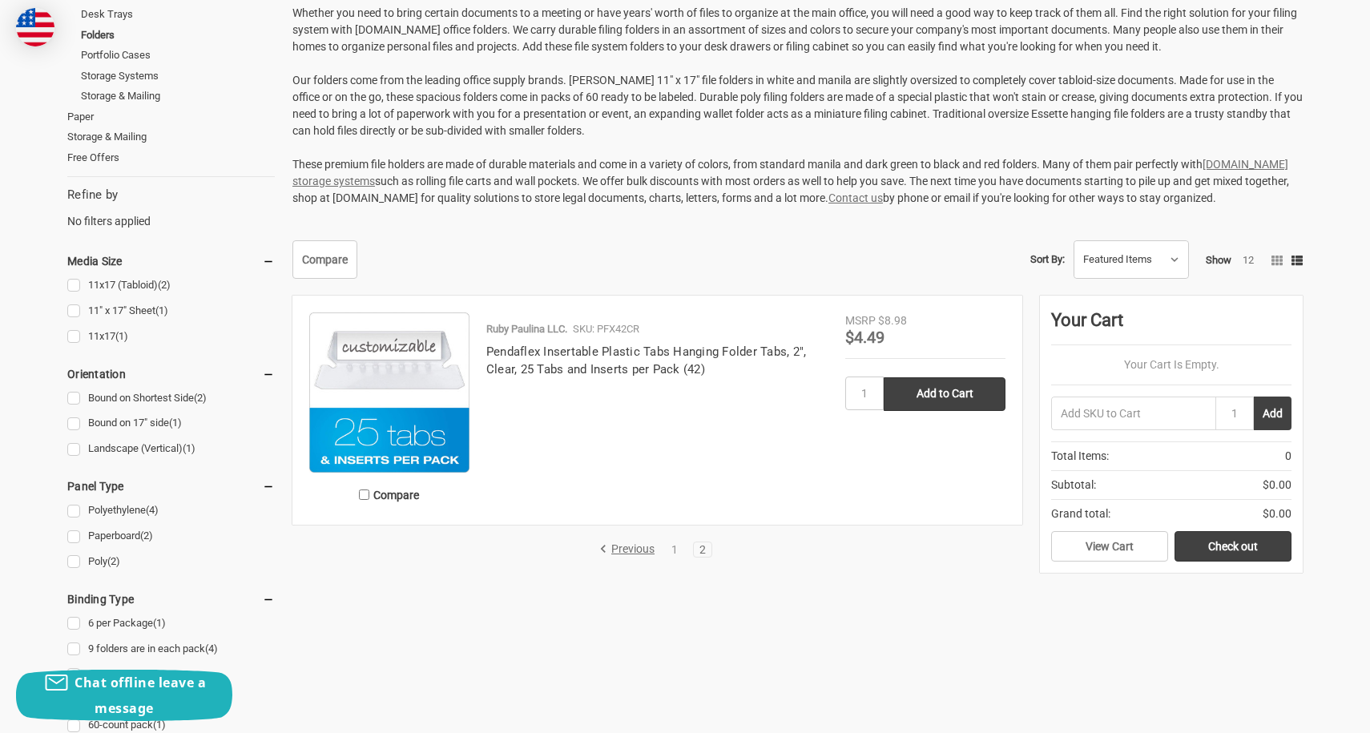
scroll to position [300, 0]
click at [600, 538] on ul "Compare Ruby Paulina LLC. SKU: PFX42CR Pendaflex Insertable Plastic Tabs Hangin…" at bounding box center [658, 419] width 748 height 246
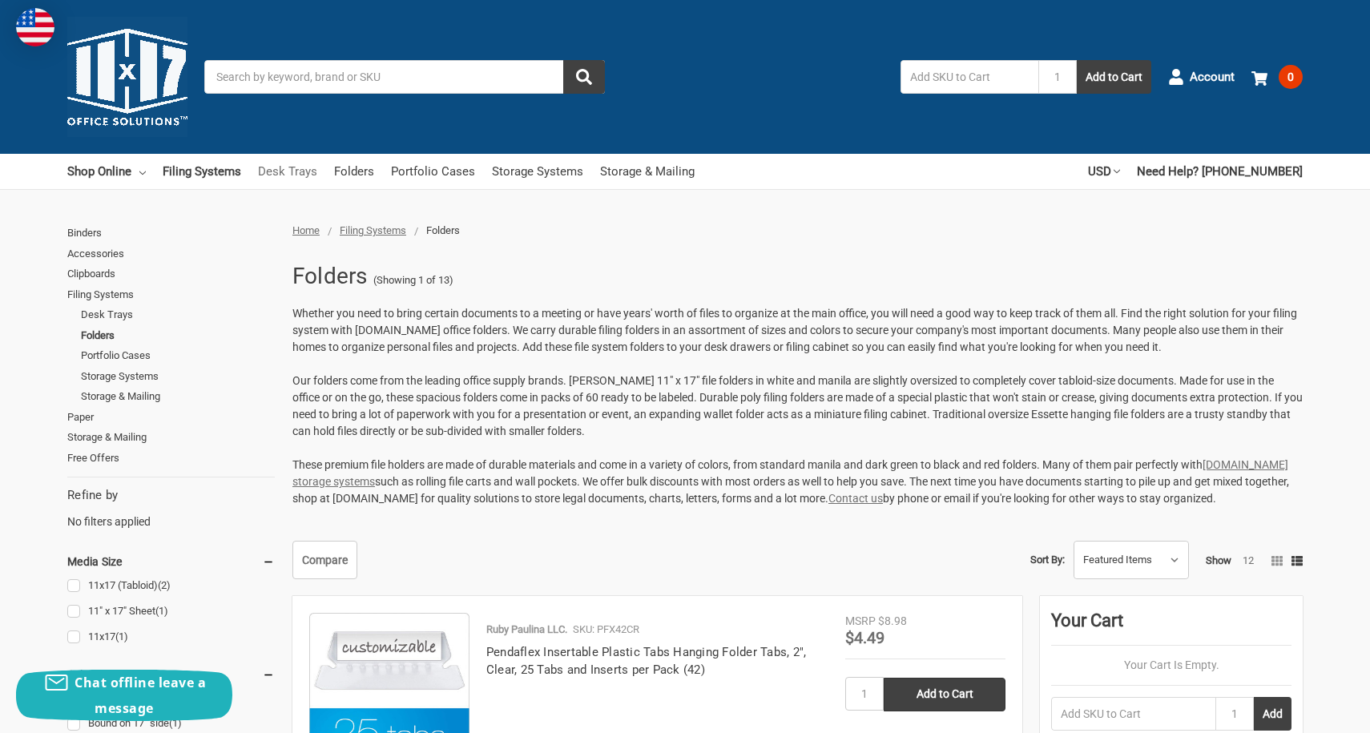
scroll to position [0, 0]
click at [374, 173] on link "Folders" at bounding box center [354, 171] width 40 height 35
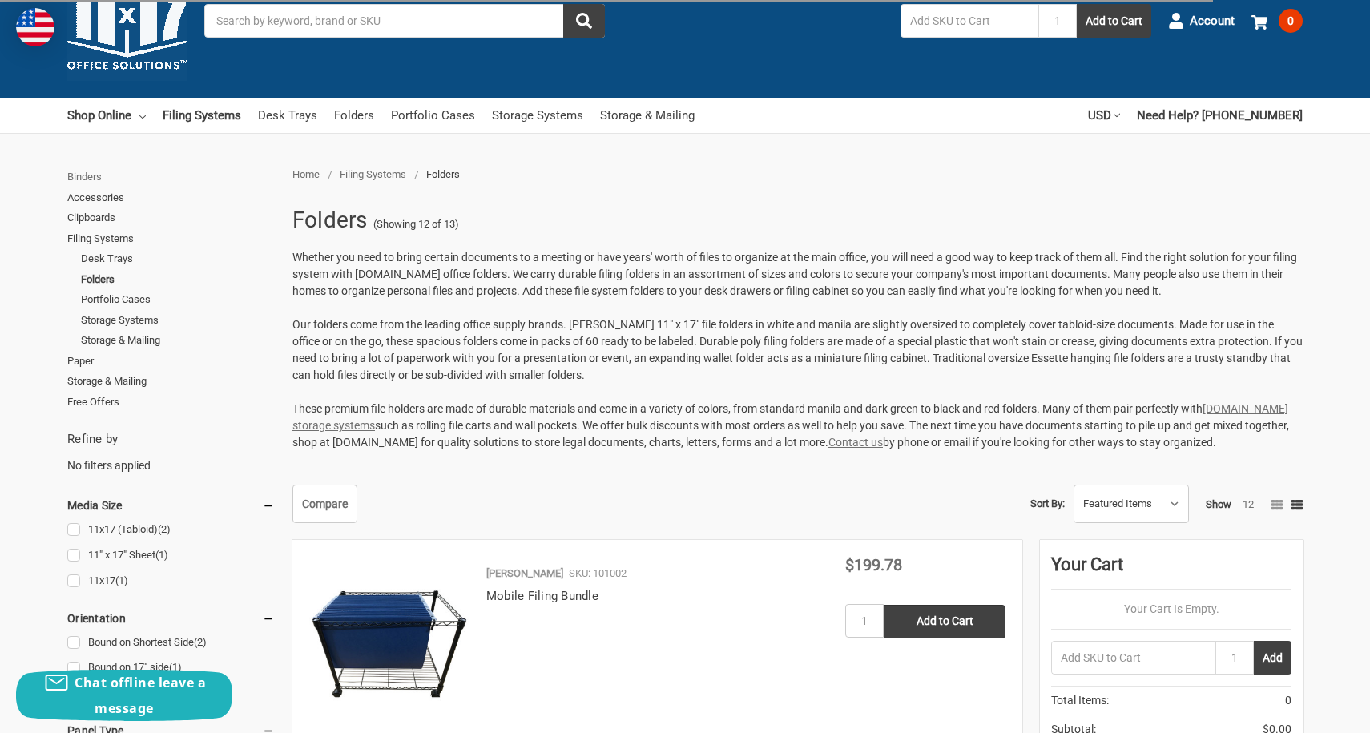
click at [102, 180] on link "Binders" at bounding box center [171, 177] width 208 height 21
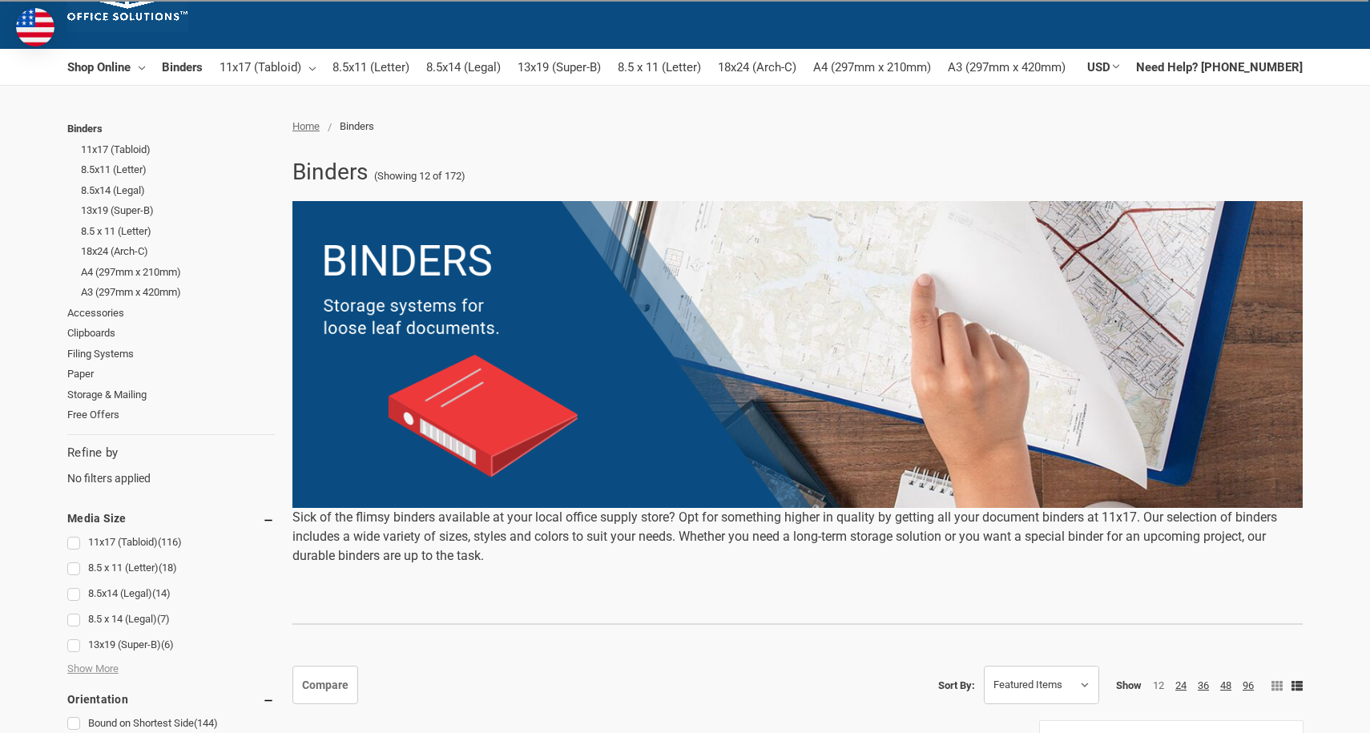
scroll to position [108, 0]
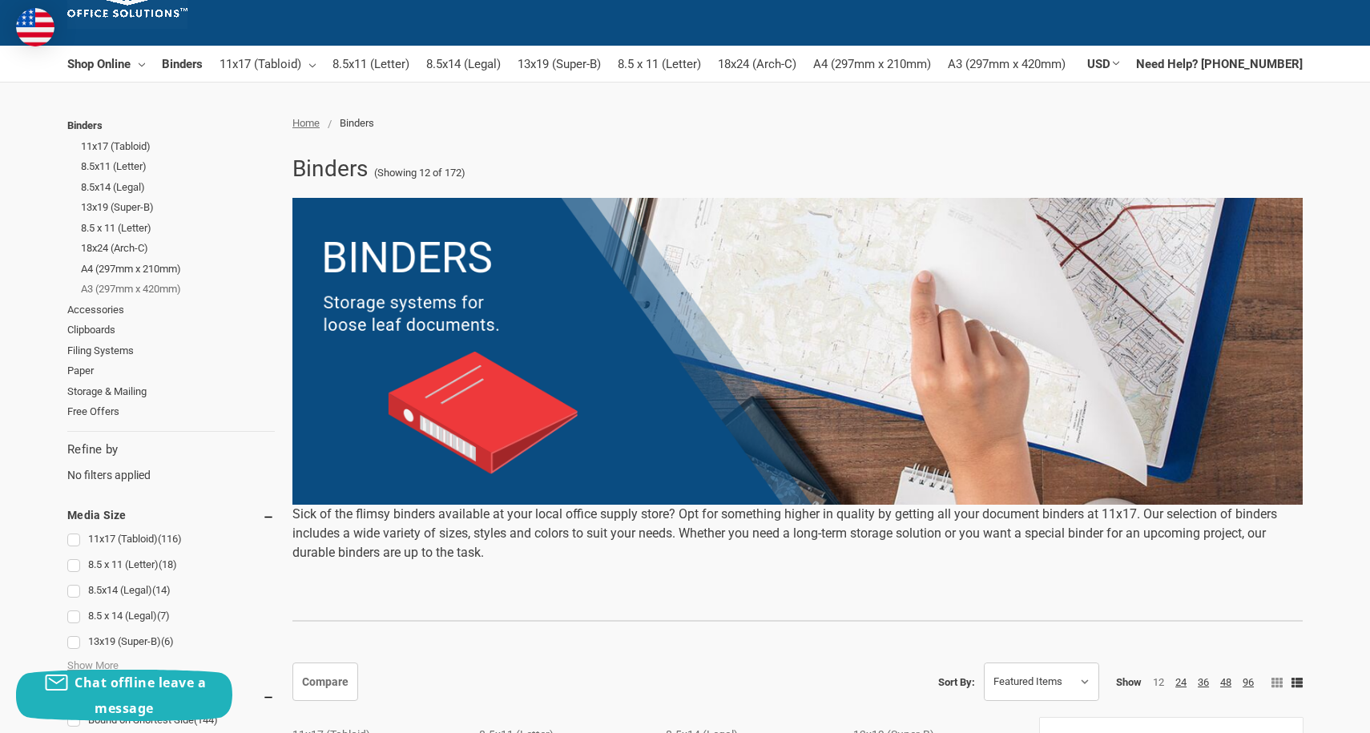
click at [176, 285] on link "A3 (297mm x 420mm)" at bounding box center [178, 289] width 194 height 21
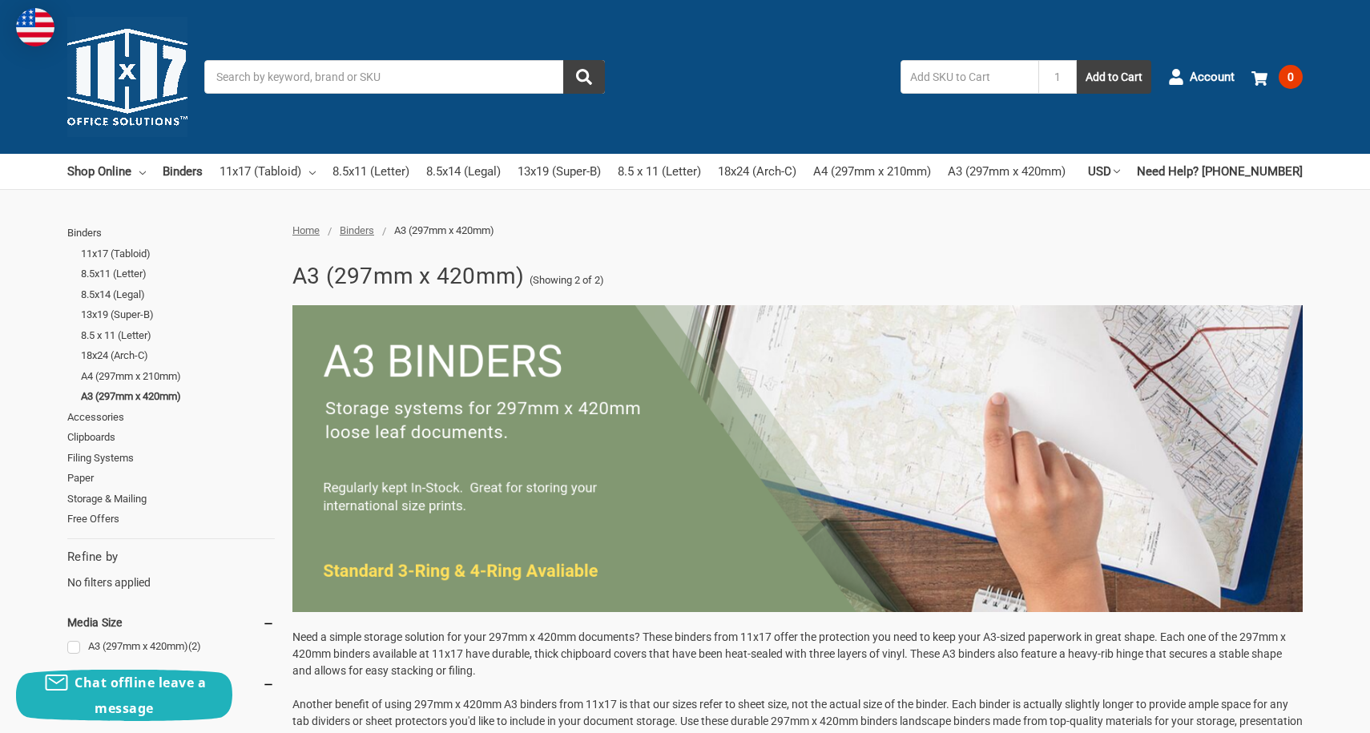
click at [154, 103] on img at bounding box center [127, 77] width 120 height 120
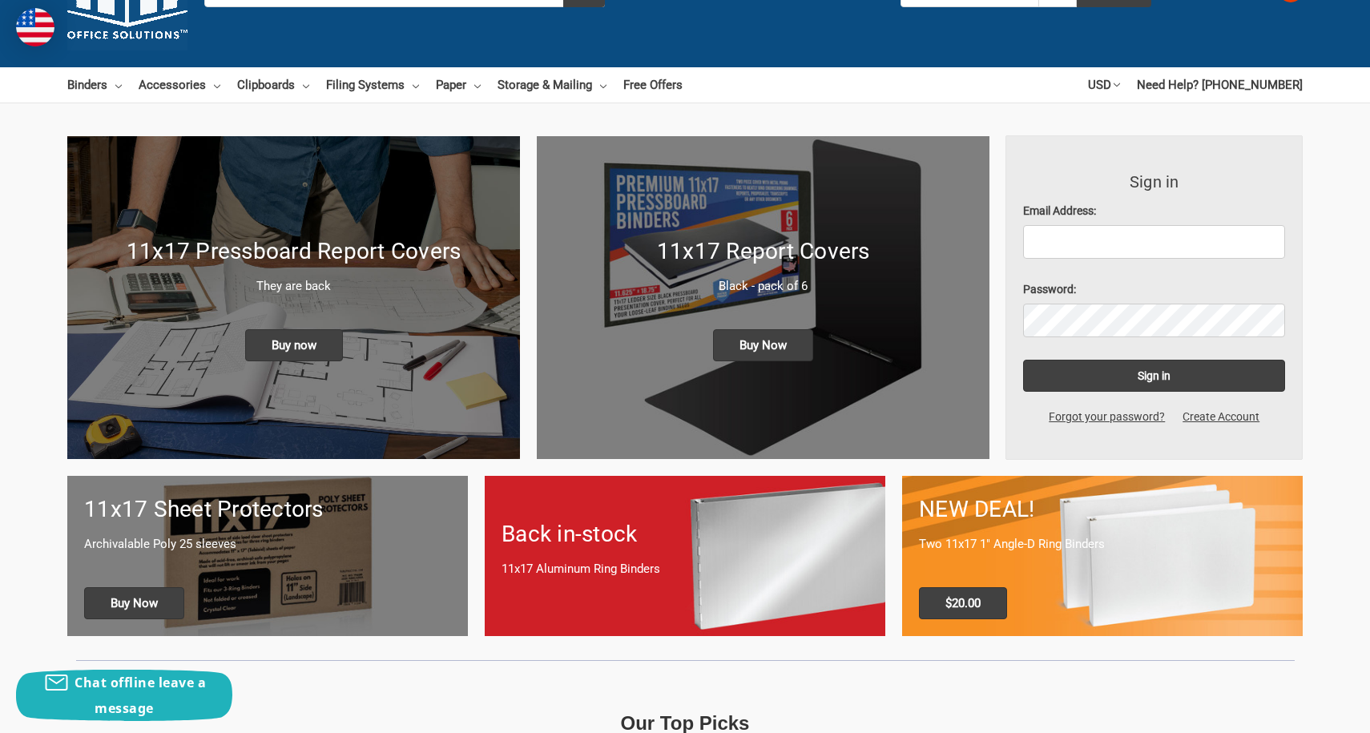
scroll to position [83, 0]
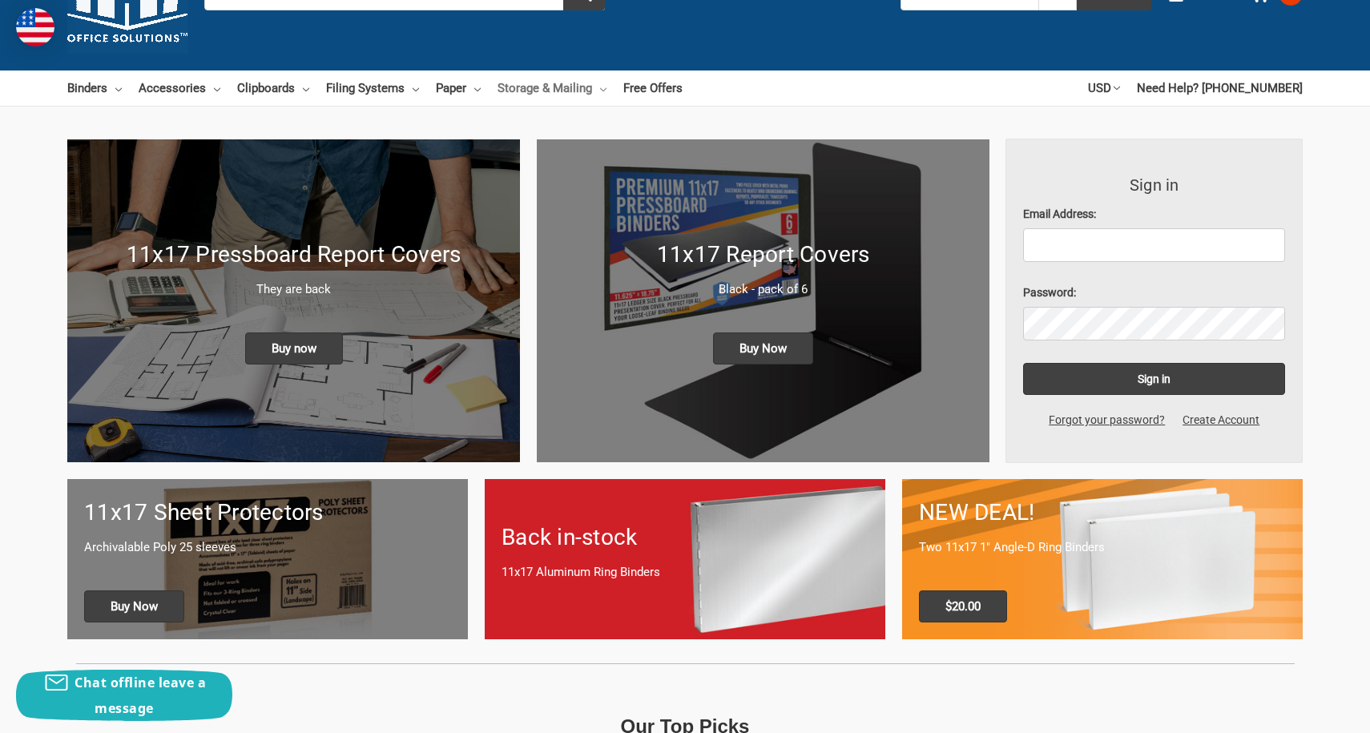
click at [607, 87] on link "Storage & Mailing" at bounding box center [552, 88] width 109 height 35
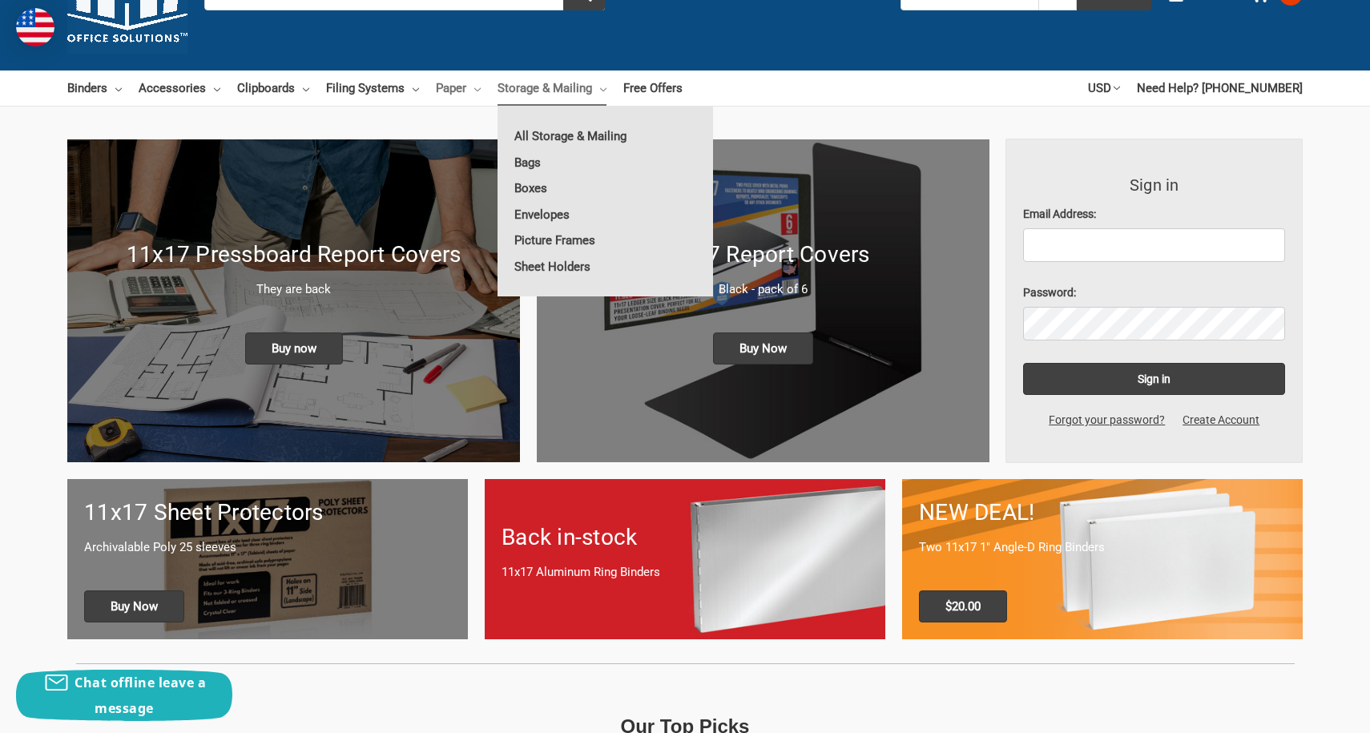
click at [481, 89] on link "Paper" at bounding box center [458, 88] width 45 height 35
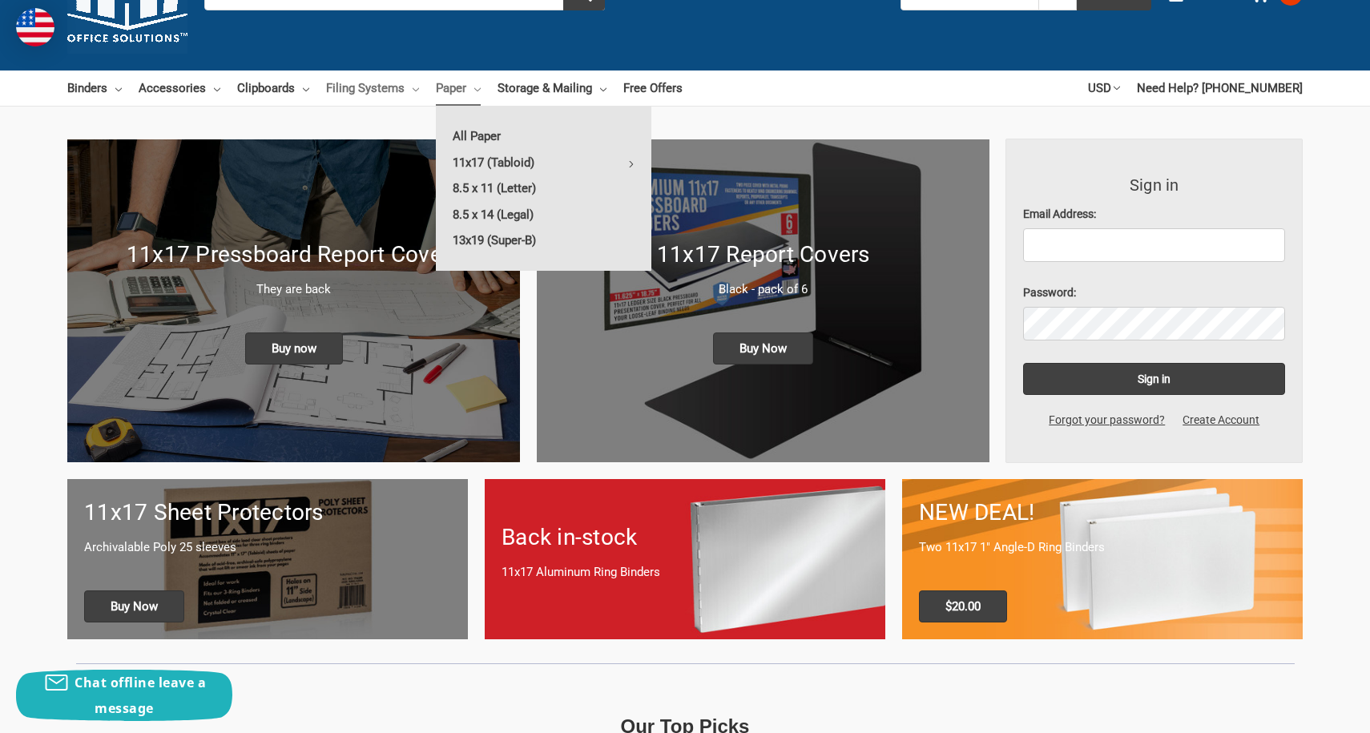
click at [419, 90] on link "Filing Systems" at bounding box center [372, 88] width 93 height 35
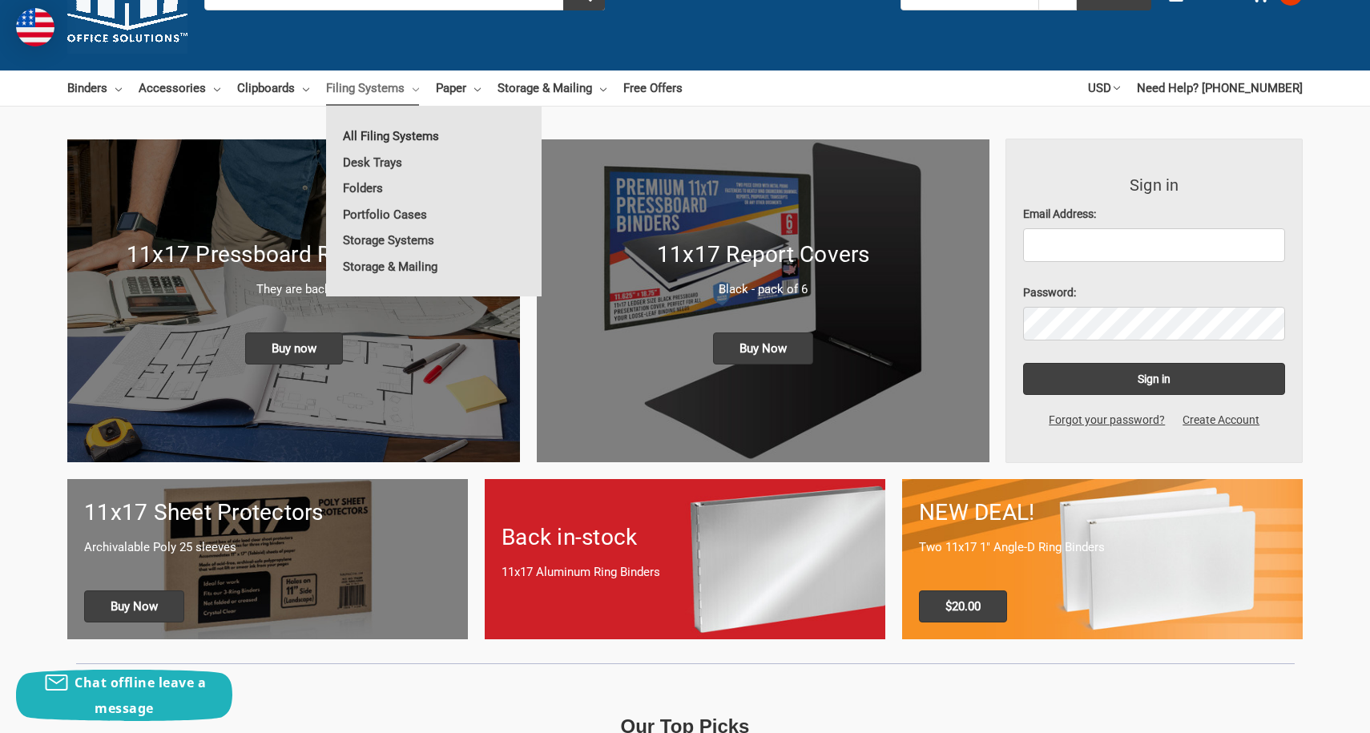
click at [399, 136] on link "All Filing Systems" at bounding box center [434, 136] width 216 height 26
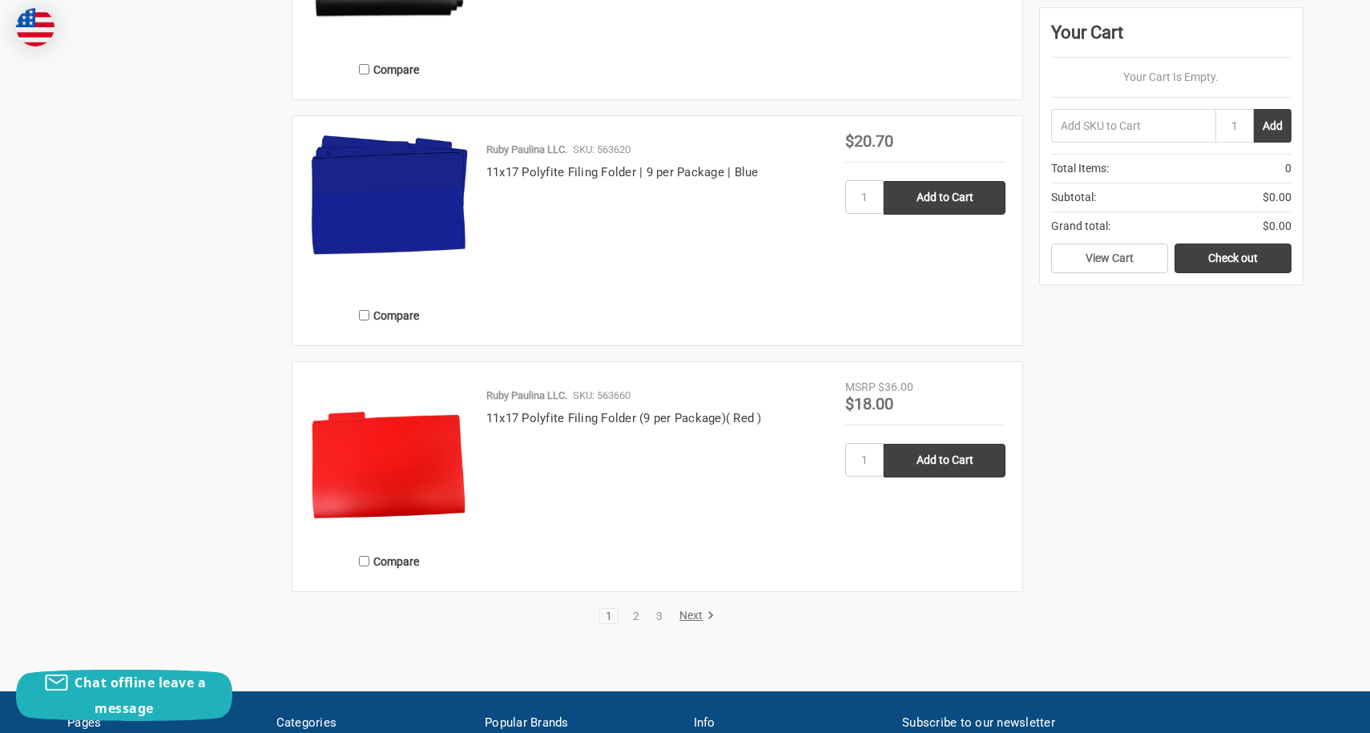
scroll to position [3084, 0]
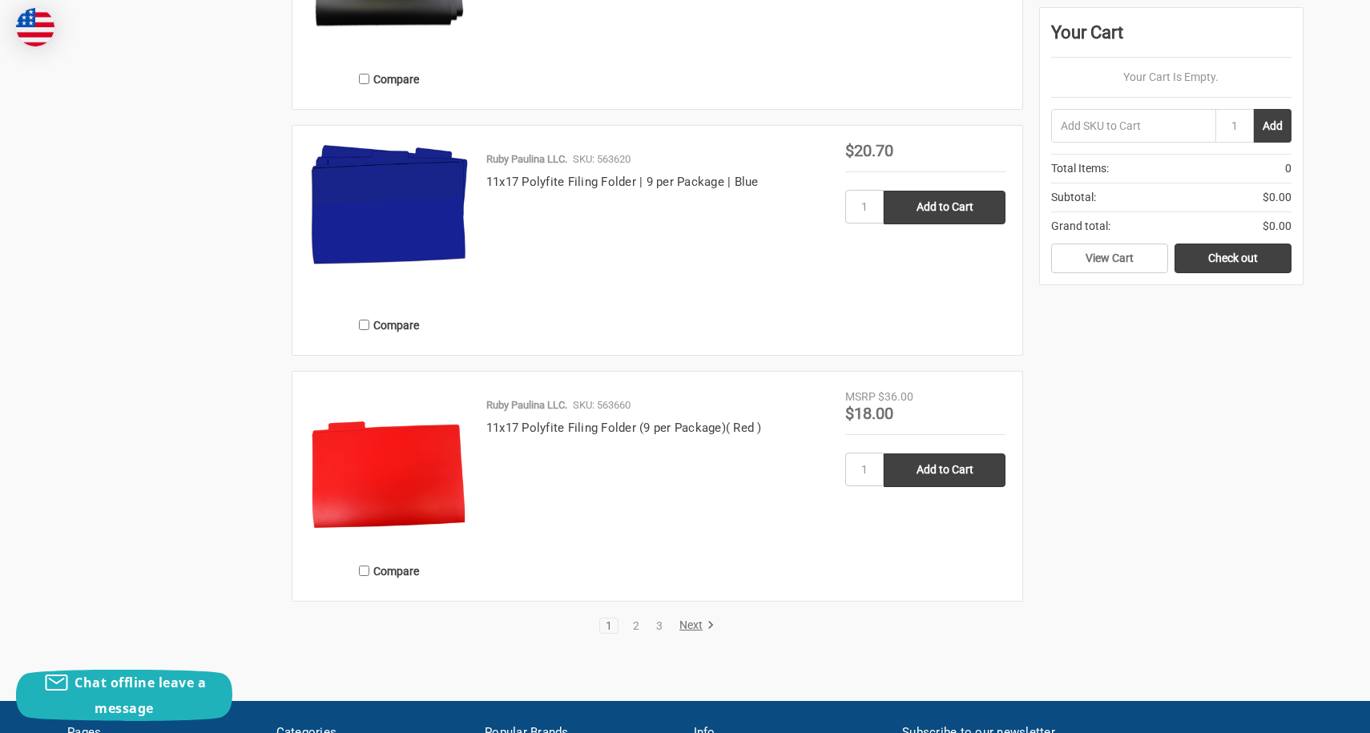
click at [701, 622] on link "Next" at bounding box center [694, 626] width 41 height 14
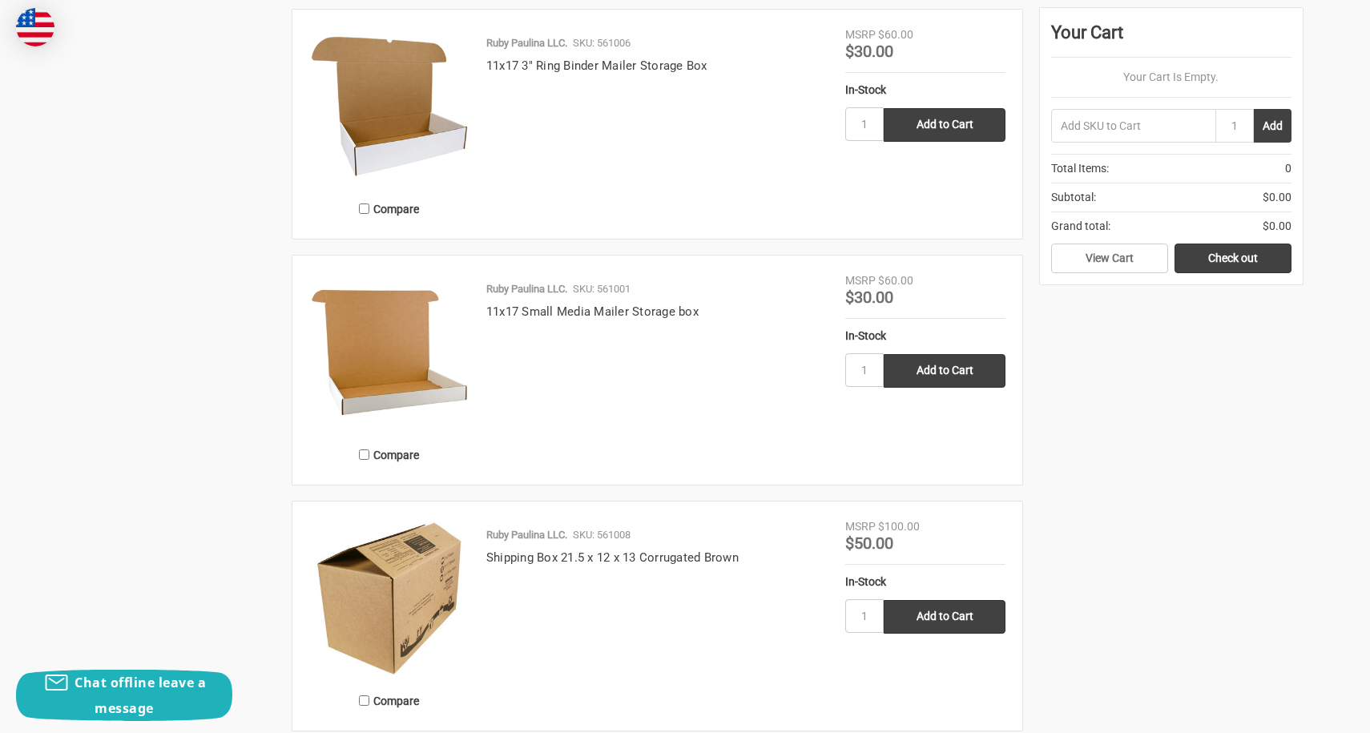
scroll to position [2986, 0]
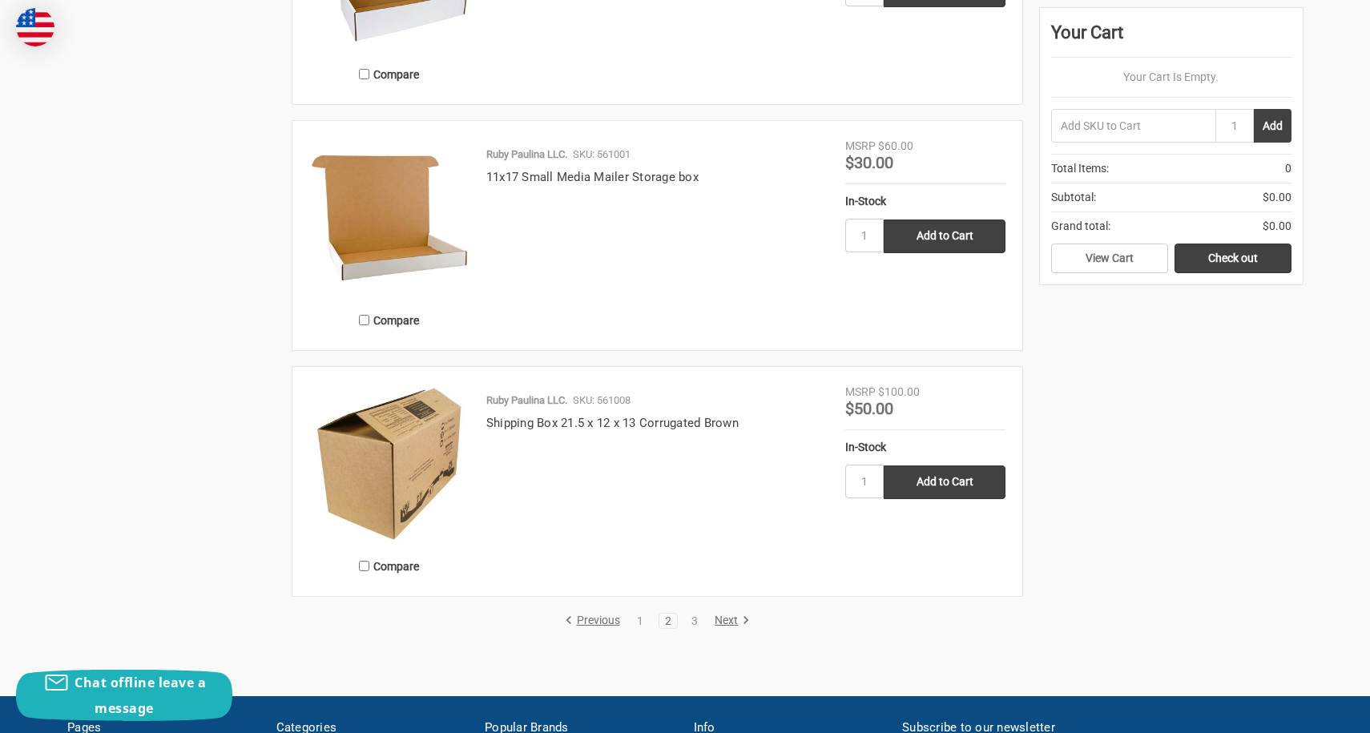
click at [736, 624] on link "Next" at bounding box center [729, 621] width 41 height 14
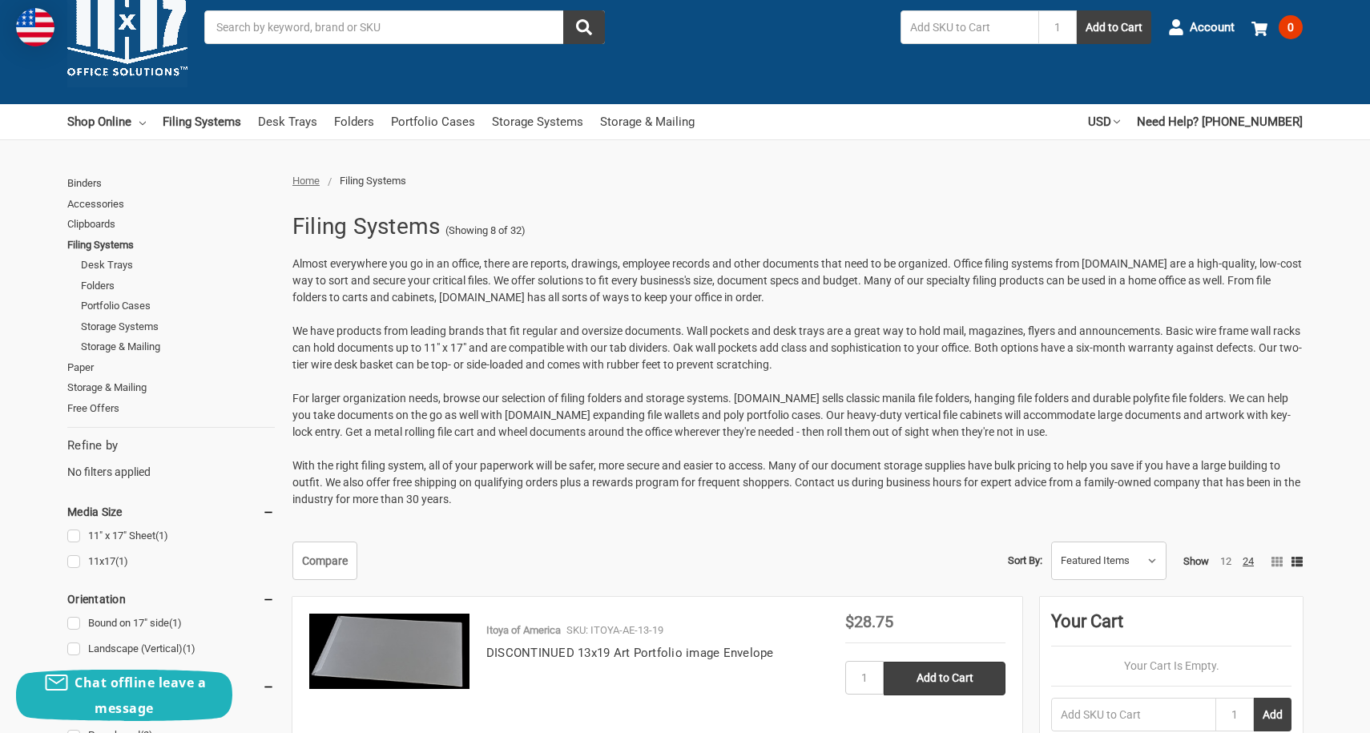
scroll to position [66, 0]
